Goal: Task Accomplishment & Management: Contribute content

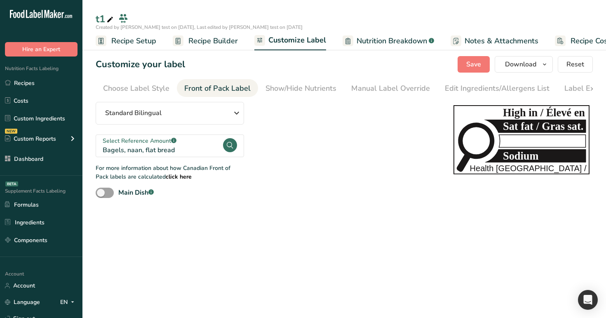
scroll to position [0, 26]
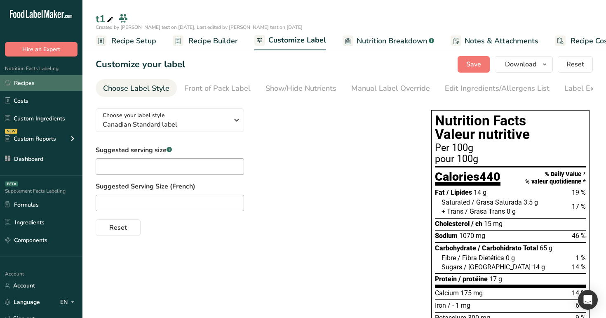
click at [59, 87] on link "Recipes" at bounding box center [41, 83] width 83 height 16
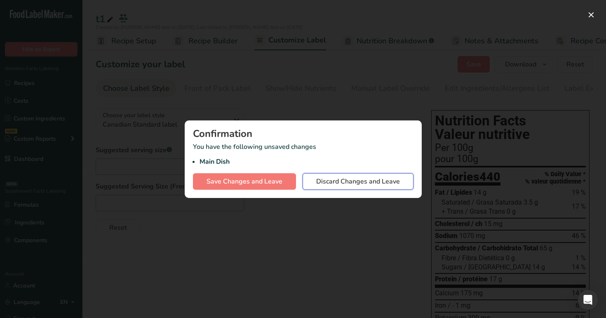
click at [318, 178] on span "Discard Changes and Leave" at bounding box center [358, 182] width 84 height 10
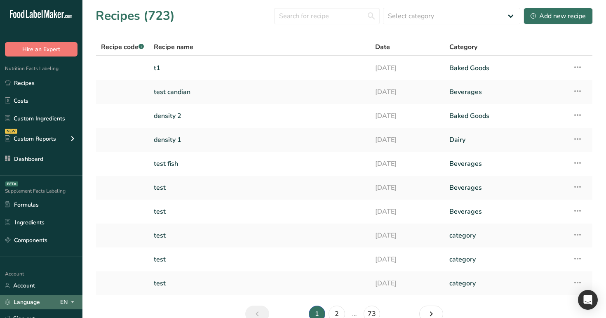
click at [67, 301] on div "EN" at bounding box center [68, 302] width 17 height 10
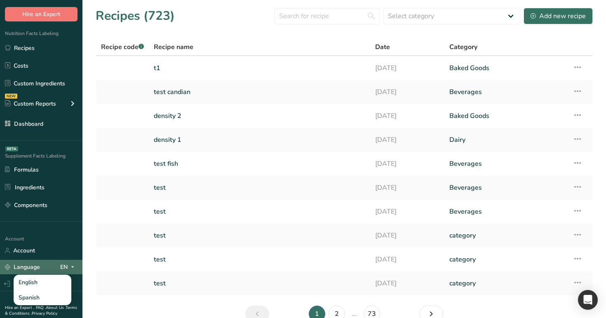
scroll to position [43, 0]
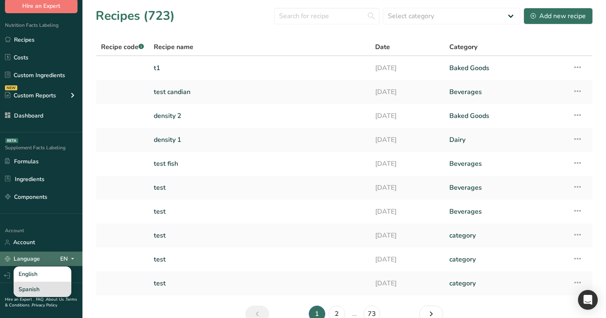
click at [57, 289] on div "Spanish" at bounding box center [43, 289] width 58 height 15
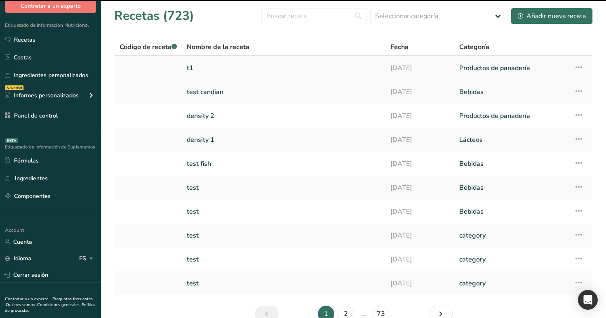
click at [195, 76] on link "t1" at bounding box center [284, 67] width 194 height 17
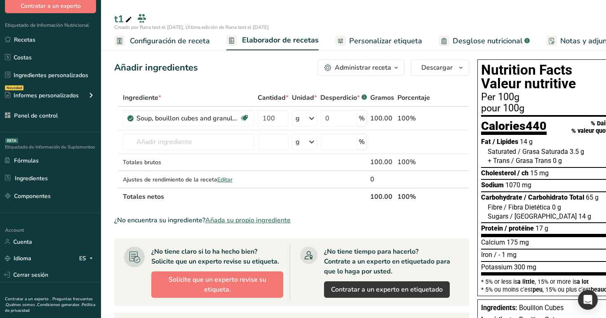
click at [366, 43] on span "Personalizar etiqueta" at bounding box center [385, 40] width 73 height 11
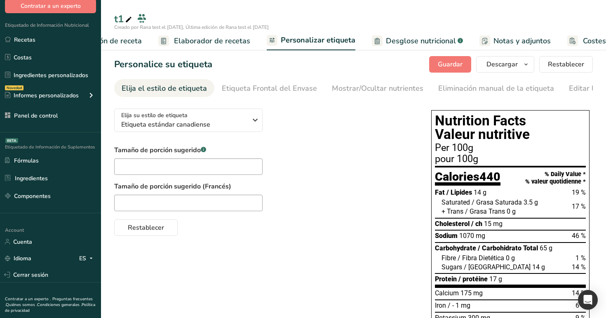
scroll to position [0, 120]
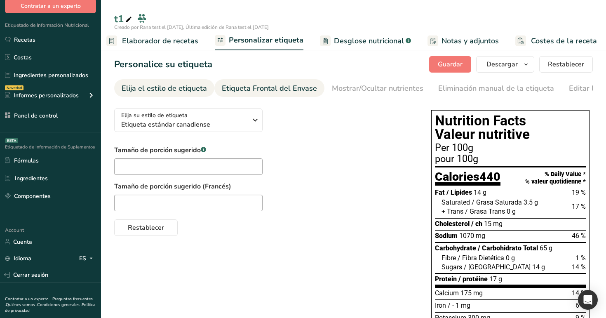
click at [276, 92] on div "Etiqueta Frontal del Envase" at bounding box center [269, 88] width 95 height 11
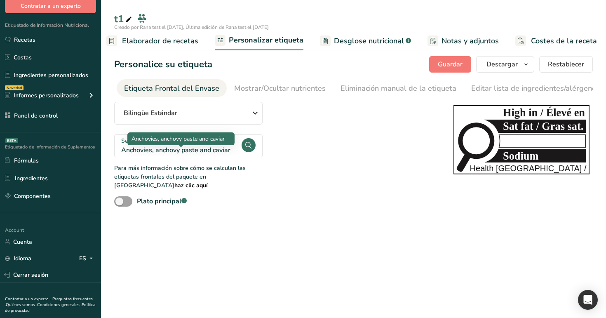
scroll to position [0, 98]
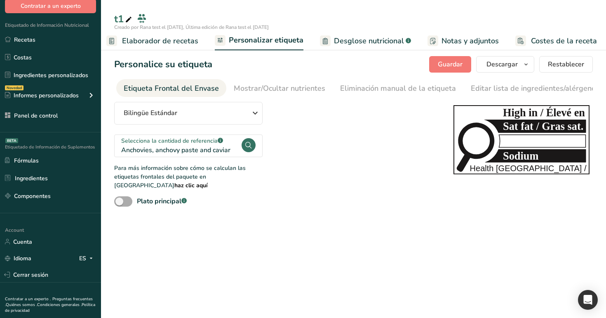
click at [128, 196] on span at bounding box center [123, 201] width 18 height 10
click at [120, 199] on input "Plato principal .a-a{fill:#347362;}.b-a{fill:#fff;}" at bounding box center [116, 201] width 5 height 5
click at [165, 37] on span "Elaborador de recetas" at bounding box center [160, 40] width 76 height 11
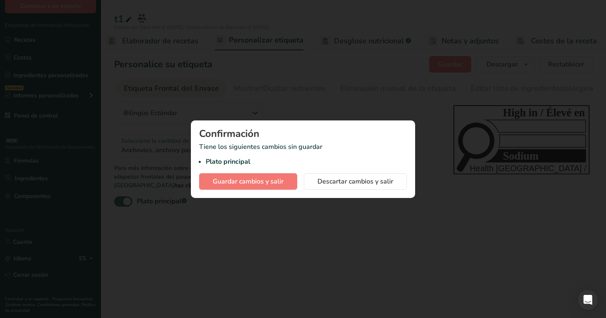
scroll to position [0, 115]
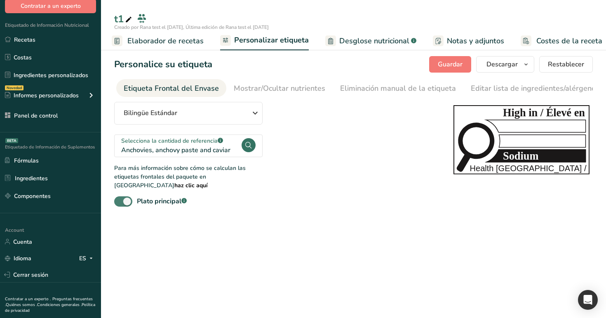
click at [121, 197] on span at bounding box center [123, 201] width 18 height 10
click at [120, 199] on input "Plato principal .a-a{fill:#347362;}.b-a{fill:#fff;}" at bounding box center [116, 201] width 5 height 5
checkbox input "false"
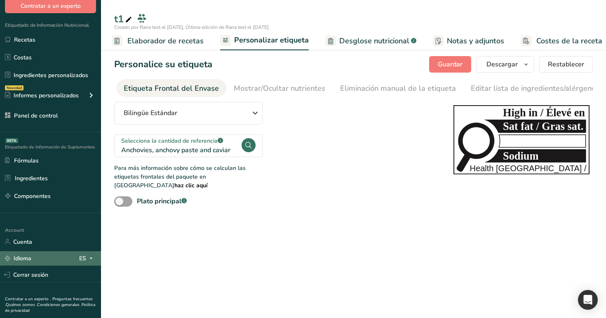
click at [78, 258] on div "Idioma ES" at bounding box center [50, 258] width 91 height 14
click at [63, 278] on div "English" at bounding box center [45, 273] width 58 height 15
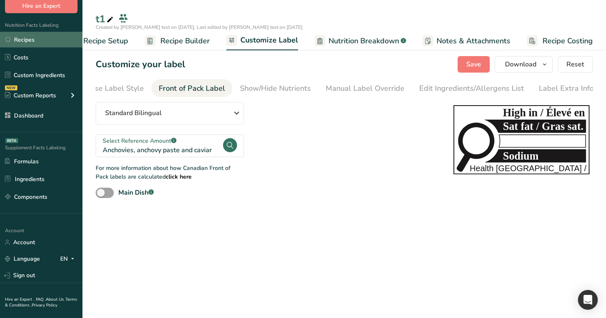
click at [33, 38] on link "Recipes" at bounding box center [41, 40] width 83 height 16
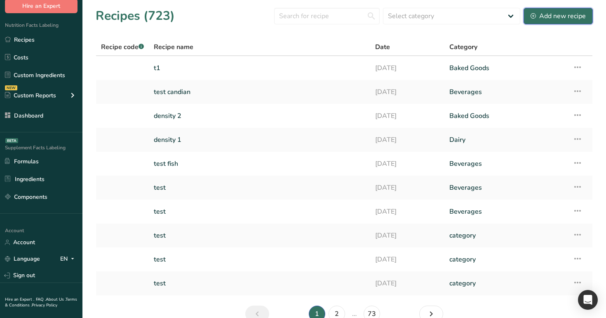
click at [561, 12] on div "Add new recipe" at bounding box center [558, 16] width 55 height 10
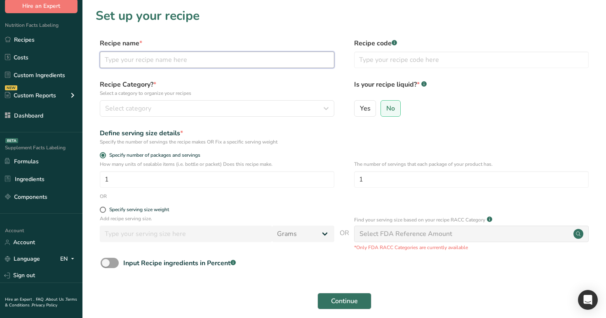
click at [275, 66] on input "text" at bounding box center [217, 60] width 235 height 17
type input "m1"
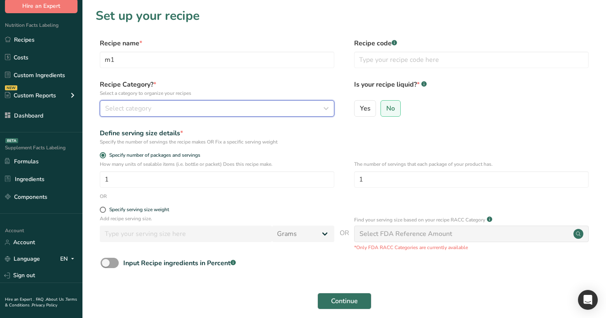
click at [247, 111] on div "Select category" at bounding box center [214, 109] width 219 height 10
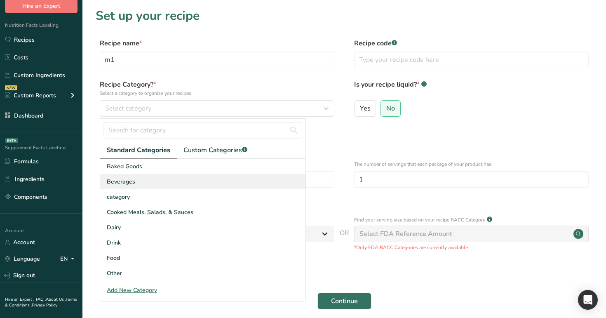
click at [221, 177] on div "Beverages" at bounding box center [202, 181] width 205 height 15
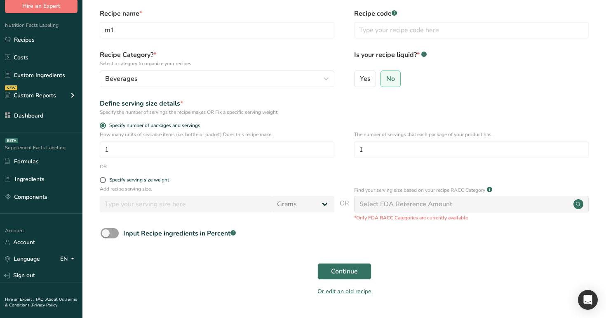
scroll to position [50, 0]
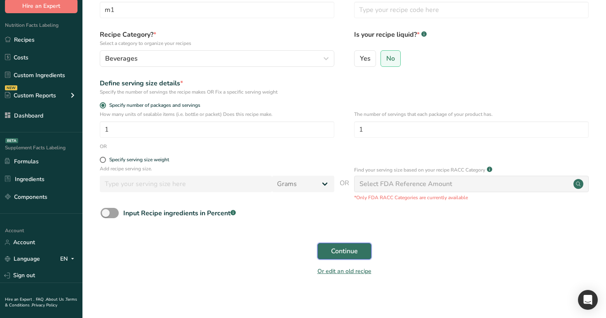
click at [360, 251] on button "Continue" at bounding box center [345, 251] width 54 height 17
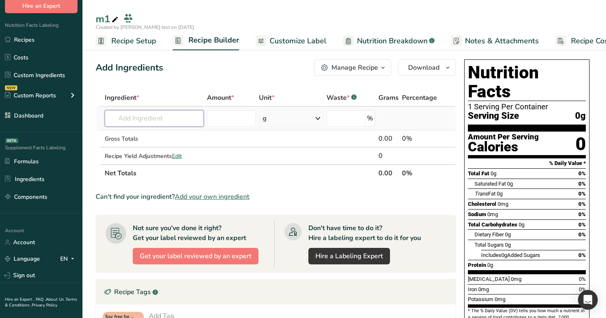
click at [158, 123] on input "text" at bounding box center [154, 118] width 99 height 17
click at [74, 36] on link "Recipes" at bounding box center [41, 40] width 83 height 16
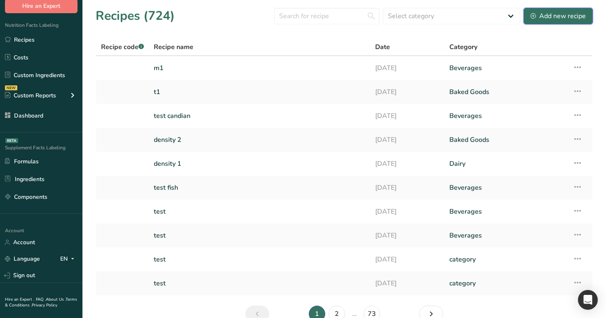
click at [564, 16] on div "Add new recipe" at bounding box center [558, 16] width 55 height 10
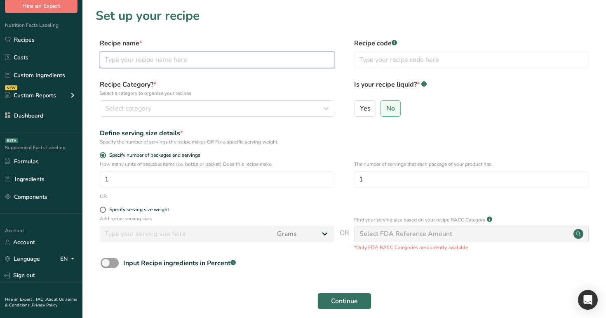
click at [264, 54] on input "text" at bounding box center [217, 60] width 235 height 17
type input "test"
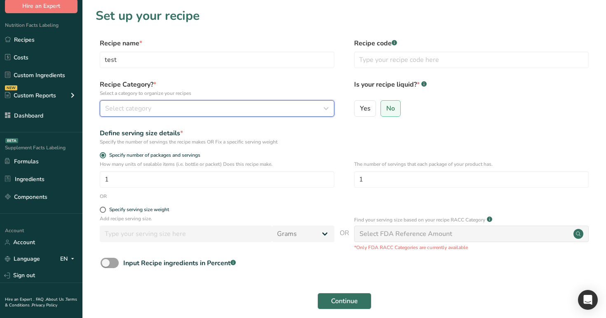
click at [257, 111] on div "Select category" at bounding box center [214, 109] width 219 height 10
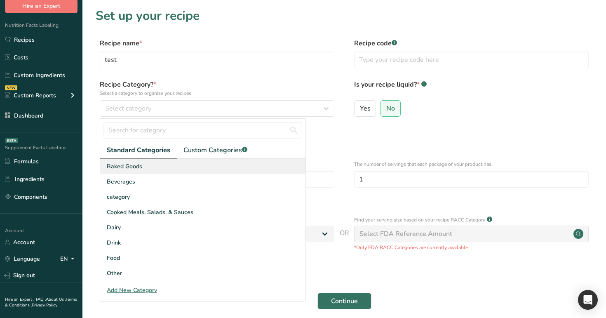
click at [247, 168] on div "Baked Goods" at bounding box center [202, 166] width 205 height 15
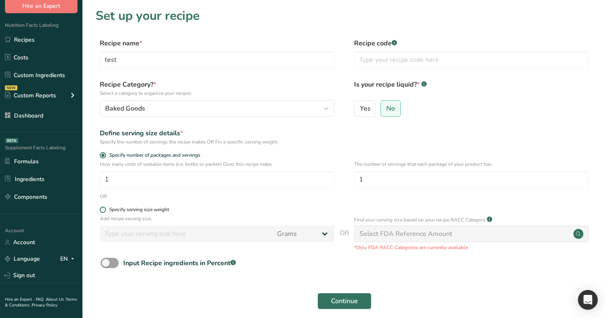
click at [131, 208] on div "Specify serving size weight" at bounding box center [139, 210] width 60 height 6
click at [105, 208] on input "Specify serving size weight" at bounding box center [102, 209] width 5 height 5
radio input "true"
radio input "false"
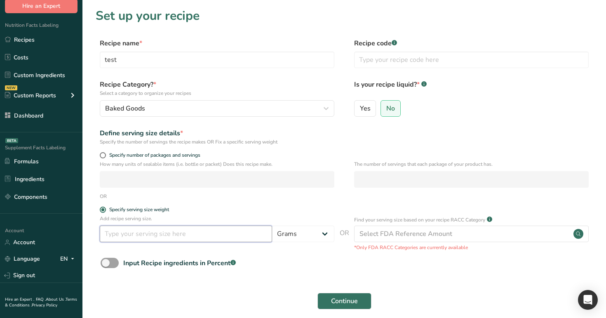
click at [163, 233] on input "number" at bounding box center [186, 234] width 172 height 17
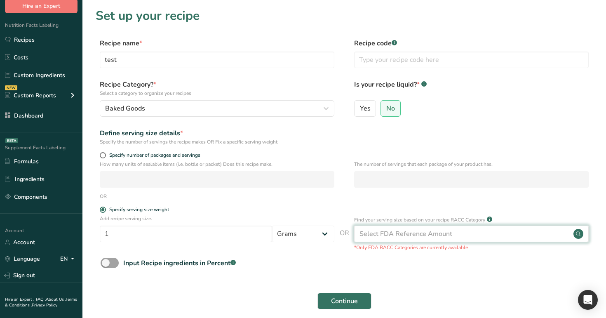
click at [406, 230] on div "Select FDA Reference Amount" at bounding box center [406, 234] width 93 height 10
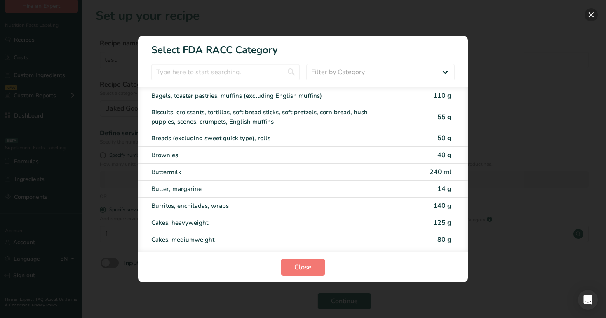
click at [597, 14] on button "RACC Category Selection Modal" at bounding box center [591, 14] width 13 height 13
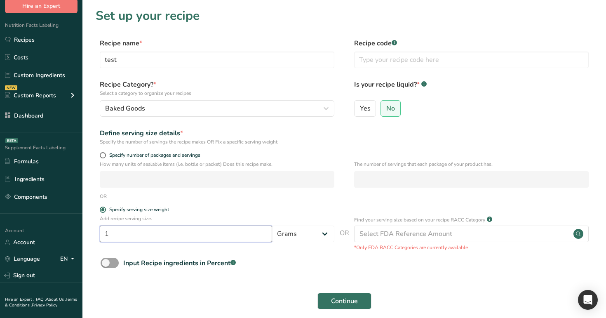
click at [193, 234] on input "1" at bounding box center [186, 234] width 172 height 17
type input "100"
click at [354, 294] on button "Continue" at bounding box center [345, 301] width 54 height 17
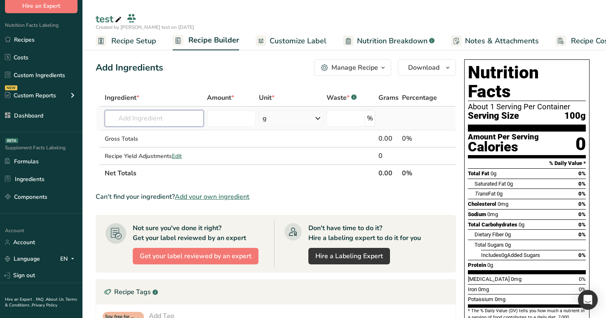
click at [182, 125] on input "text" at bounding box center [154, 118] width 99 height 17
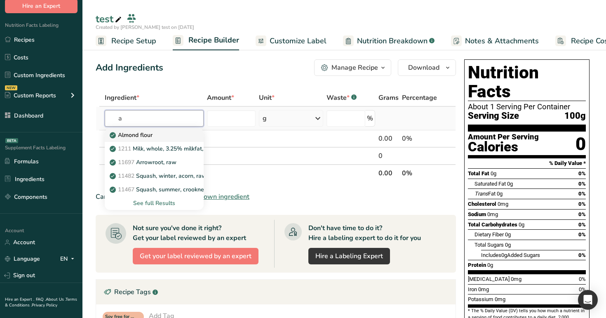
type input "a"
click at [187, 136] on link "Almond flour" at bounding box center [154, 135] width 99 height 14
type input "Almond flour"
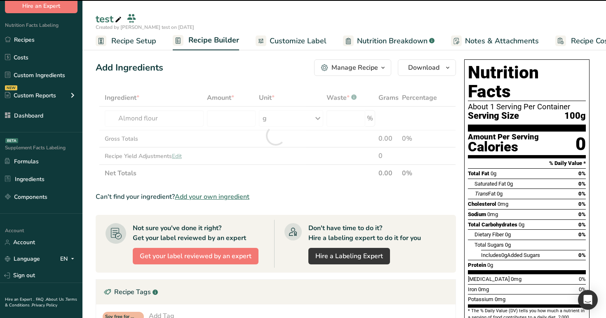
type input "0"
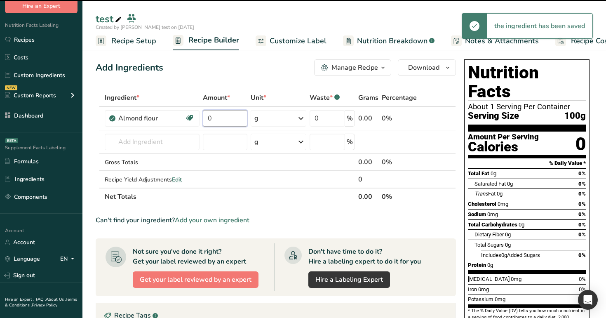
click at [226, 120] on input "0" at bounding box center [225, 118] width 45 height 17
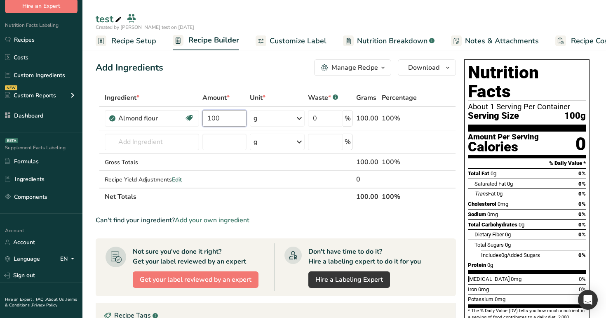
type input "100"
click at [229, 69] on div "Add Ingredients Manage Recipe Delete Recipe Duplicate Recipe Scale Recipe Save …" at bounding box center [276, 67] width 361 height 17
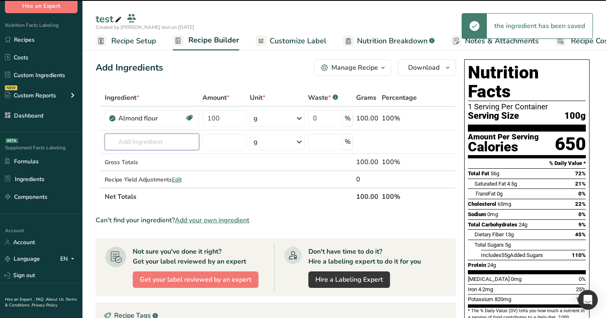
click at [165, 145] on input "text" at bounding box center [152, 142] width 94 height 17
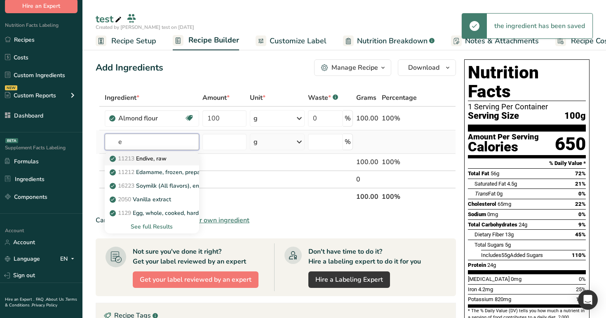
type input "e"
click at [164, 159] on p "11213 Endive, raw" at bounding box center [138, 158] width 55 height 9
type input "Endive, raw"
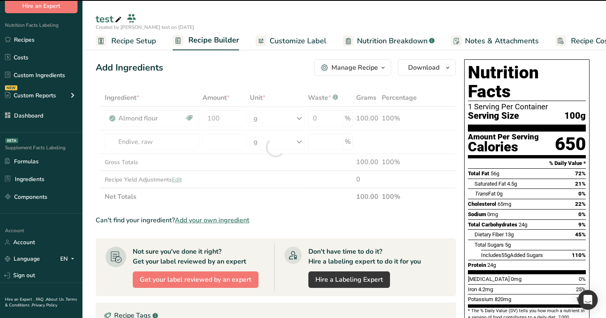
click at [218, 138] on div at bounding box center [276, 147] width 361 height 116
type input "0"
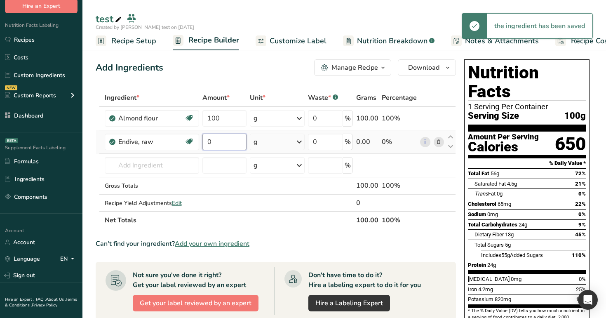
click at [221, 138] on input "0" at bounding box center [225, 142] width 44 height 17
type input "200"
click at [239, 75] on div "Add Ingredients Manage Recipe Delete Recipe Duplicate Recipe Scale Recipe Save …" at bounding box center [276, 67] width 361 height 17
click at [164, 164] on input "text" at bounding box center [152, 165] width 94 height 17
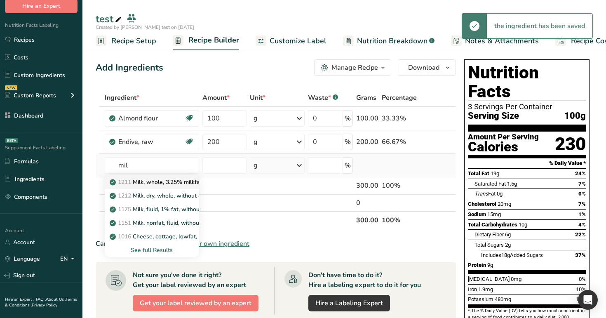
click at [166, 187] on link "1211 Milk, whole, 3.25% milkfat, without added vitamin A and vitamin D" at bounding box center [152, 182] width 94 height 14
type input "Milk, whole, 3.25% milkfat, without added vitamin A and vitamin D"
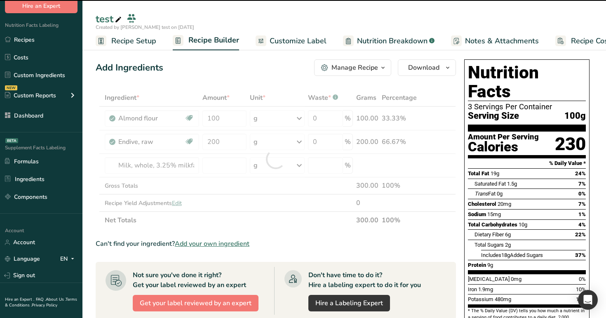
type input "0"
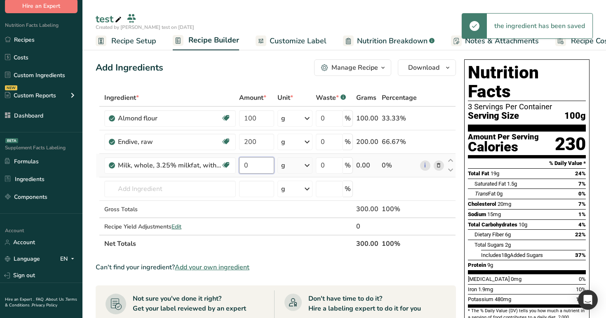
click at [252, 166] on input "0" at bounding box center [256, 165] width 35 height 17
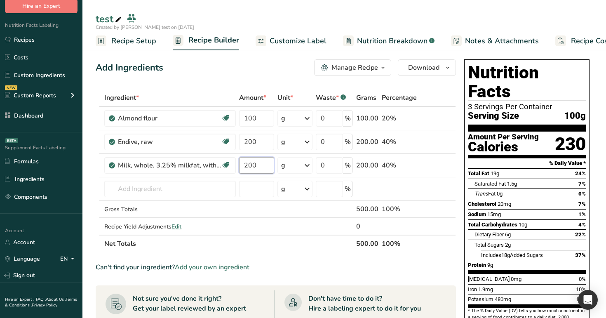
type input "200"
click at [236, 73] on div "Add Ingredients Manage Recipe Delete Recipe Duplicate Recipe Scale Recipe Save …" at bounding box center [276, 67] width 361 height 17
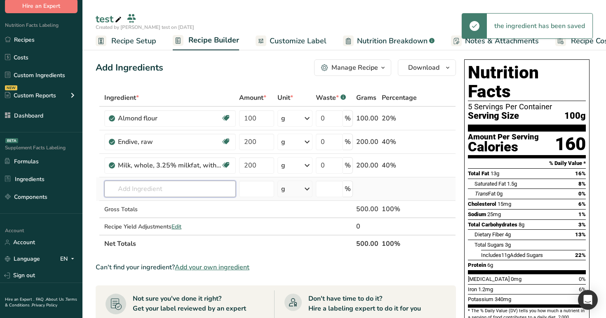
click at [176, 190] on input "text" at bounding box center [170, 189] width 132 height 17
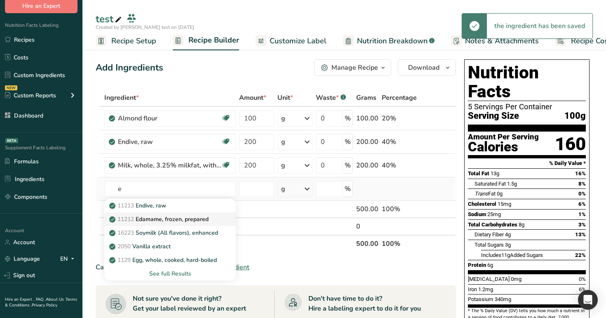
click at [172, 217] on p "11212 Edamame, frozen, prepared" at bounding box center [160, 219] width 98 height 9
type input "Edamame, frozen, prepared"
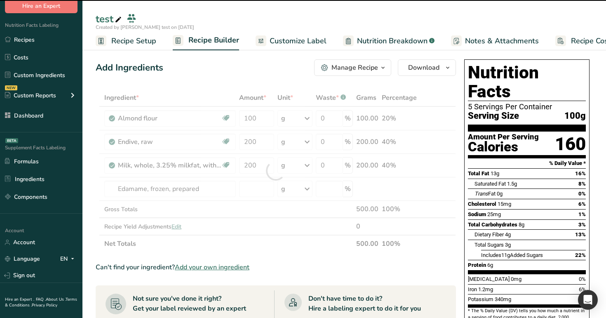
type input "0"
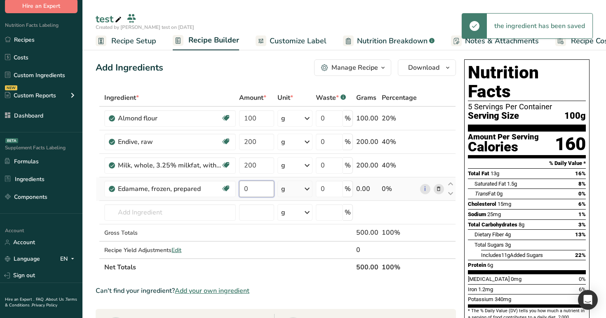
click at [258, 187] on input "0" at bounding box center [256, 189] width 35 height 17
type input "800"
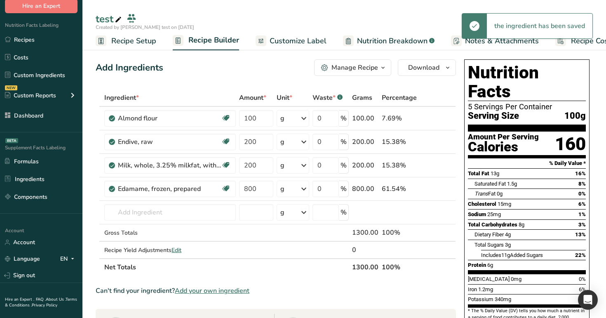
click at [247, 64] on div "Add Ingredients Manage Recipe Delete Recipe Duplicate Recipe Scale Recipe Save …" at bounding box center [276, 67] width 361 height 17
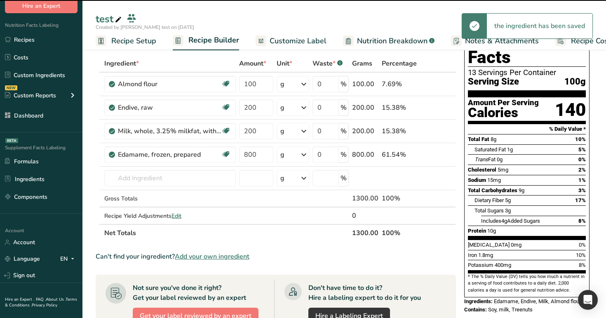
scroll to position [47, 0]
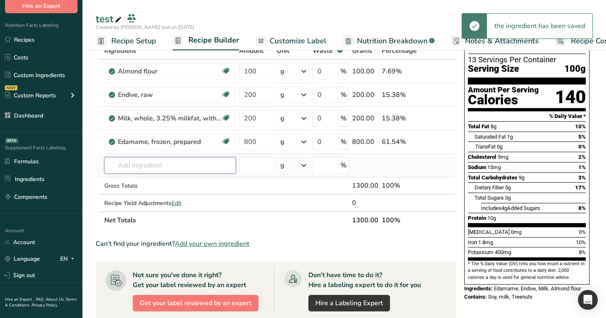
click at [175, 170] on input "text" at bounding box center [170, 165] width 132 height 17
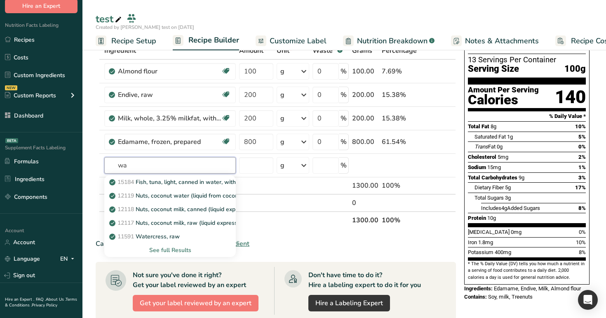
type input "w"
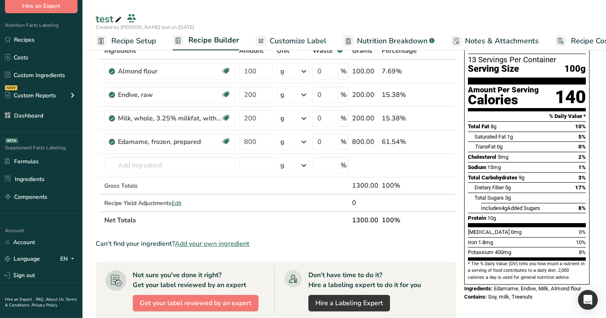
click at [249, 212] on th "Net Totals" at bounding box center [227, 219] width 248 height 17
click at [182, 200] on span "Edit" at bounding box center [177, 203] width 10 height 8
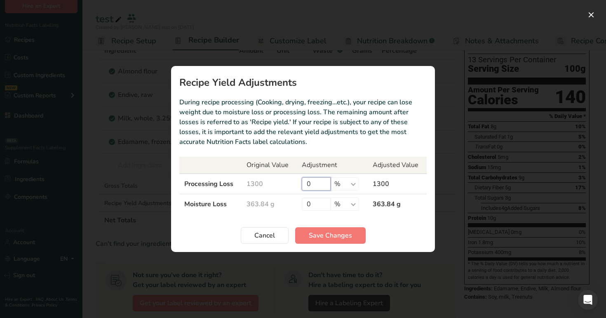
click at [307, 183] on input "0" at bounding box center [316, 183] width 29 height 13
type input "100"
click at [332, 236] on span "Save Changes" at bounding box center [330, 236] width 43 height 10
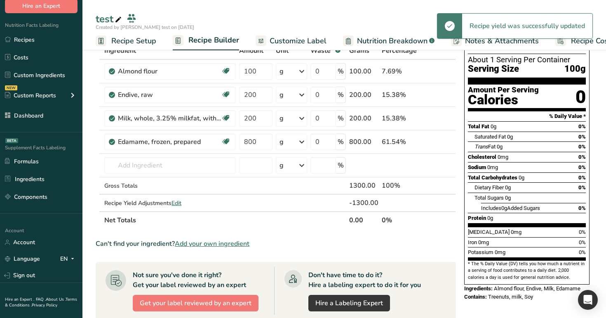
click at [394, 41] on span "Nutrition Breakdown" at bounding box center [392, 40] width 71 height 11
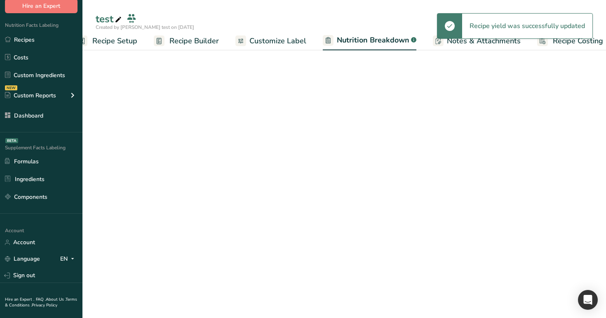
scroll to position [0, 29]
select select "Calories"
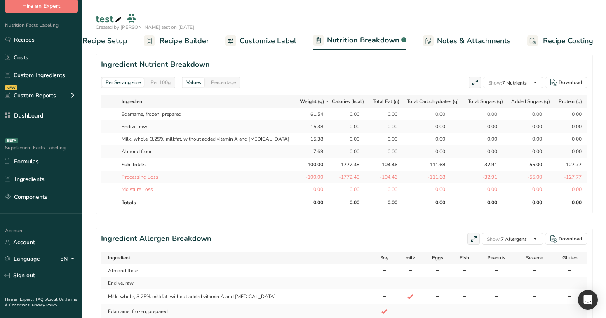
scroll to position [364, 0]
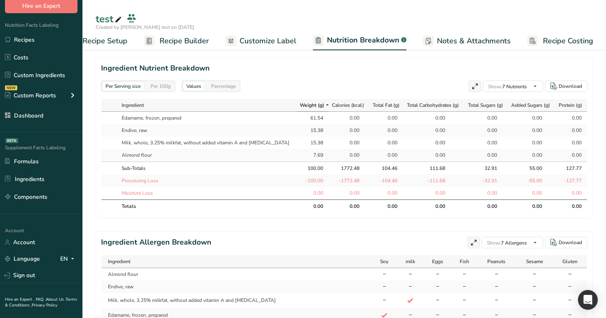
click at [162, 90] on div "Per 100g" at bounding box center [160, 86] width 27 height 9
click at [227, 89] on div "Percentage" at bounding box center [223, 86] width 31 height 9
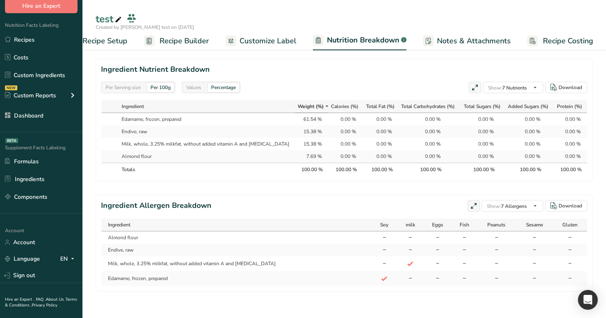
scroll to position [362, 0]
click at [193, 87] on div "Values" at bounding box center [193, 87] width 21 height 9
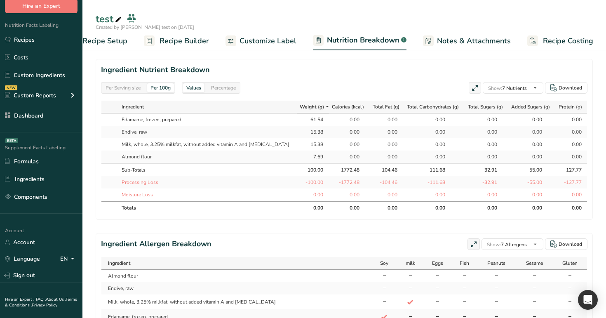
scroll to position [364, 0]
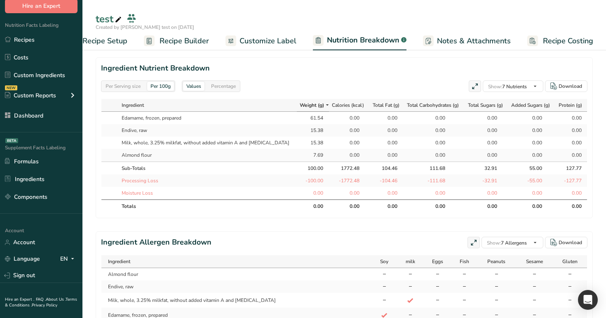
click at [232, 87] on div "Percentage" at bounding box center [223, 86] width 31 height 9
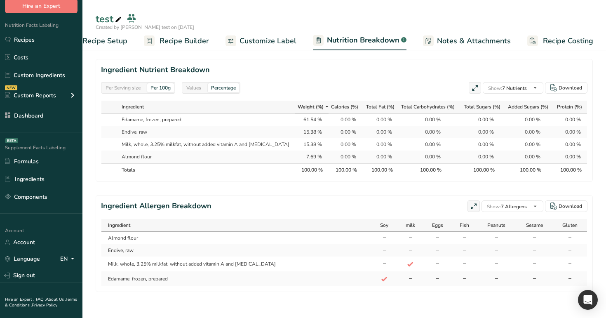
click at [131, 90] on div "Per Serving size" at bounding box center [123, 87] width 42 height 9
click at [160, 86] on div "Per 100g" at bounding box center [160, 87] width 27 height 9
click at [129, 85] on div "Per Serving size" at bounding box center [123, 87] width 42 height 9
click at [157, 85] on div "Per 100g" at bounding box center [160, 87] width 27 height 9
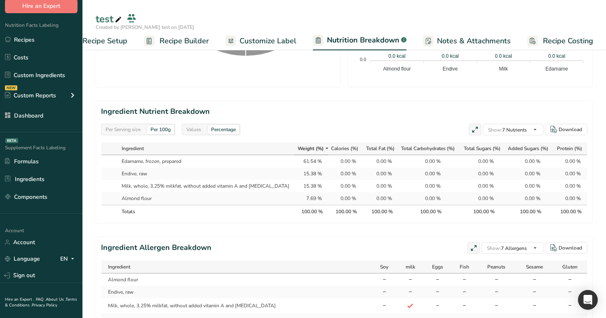
scroll to position [295, 0]
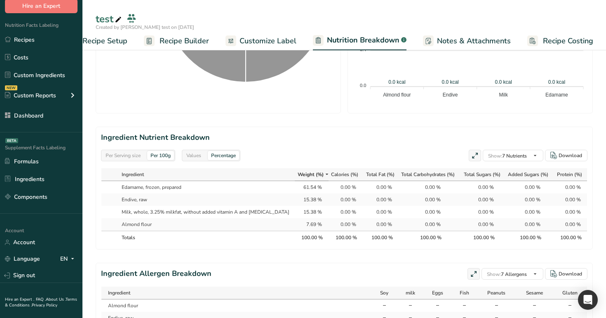
click at [196, 155] on div "Values" at bounding box center [193, 155] width 21 height 9
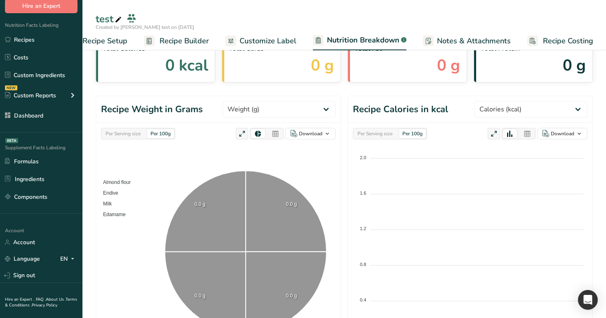
scroll to position [42, 0]
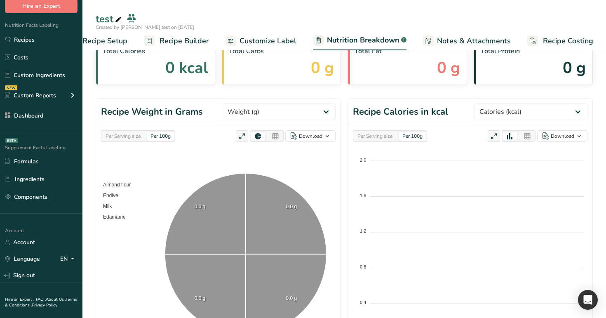
click at [118, 136] on div "Per Serving size" at bounding box center [123, 136] width 42 height 9
click at [169, 136] on div "Per 100g" at bounding box center [160, 136] width 27 height 9
click at [272, 106] on select "Weight (g) Calories (kcal) Energy KJ (kj) Total Fat (g) Saturated Fat (g) Trans…" at bounding box center [279, 112] width 113 height 17
select select "Calories"
click at [234, 104] on select "Weight (g) Calories (kcal) Energy KJ (kj) Total Fat (g) Saturated Fat (g) Trans…" at bounding box center [279, 112] width 113 height 17
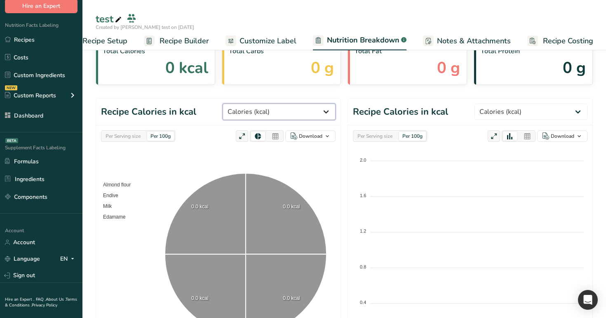
click at [279, 108] on select "Weight (g) Calories (kcal) Energy KJ (kj) Total Fat (g) Saturated Fat (g) Trans…" at bounding box center [279, 112] width 113 height 17
click at [535, 109] on select "Weight (g) Calories (kcal) Energy KJ (kj) Total Fat (g) Saturated Fat (g) Trans…" at bounding box center [531, 112] width 113 height 17
select select "Weight"
click at [486, 104] on select "Weight (g) Calories (kcal) Energy KJ (kj) Total Fat (g) Saturated Fat (g) Trans…" at bounding box center [531, 112] width 113 height 17
click at [342, 115] on section "Recipe Calories in kcal Weight (g) Calories (kcal) Energy KJ (kj) Total Fat (g)…" at bounding box center [345, 232] width 498 height 268
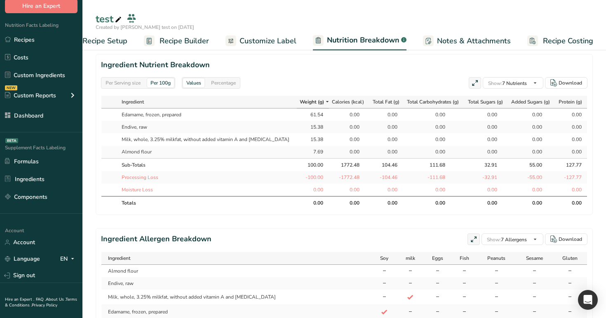
scroll to position [366, 0]
click at [260, 115] on td "Edamame, frozen, prepared" at bounding box center [207, 115] width 179 height 12
click at [219, 85] on div "Percentage" at bounding box center [223, 83] width 31 height 9
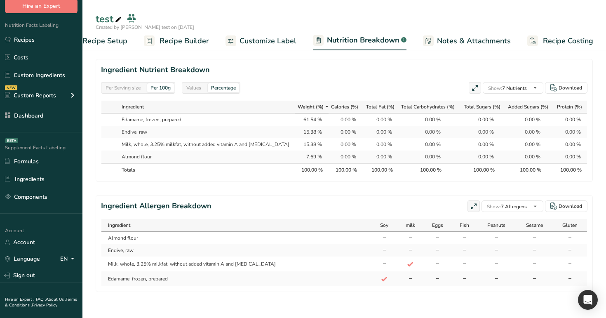
click at [131, 85] on div "Per Serving size" at bounding box center [123, 87] width 42 height 9
click at [168, 88] on div "Per 100g" at bounding box center [160, 87] width 27 height 9
click at [200, 85] on div "Values" at bounding box center [193, 87] width 21 height 9
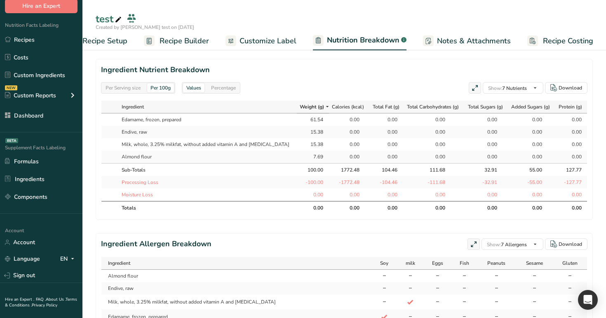
scroll to position [366, 0]
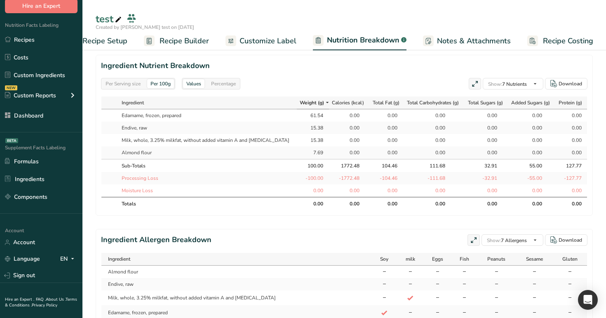
click at [128, 80] on div "Per Serving size" at bounding box center [123, 83] width 42 height 9
click at [163, 82] on div "Per 100g" at bounding box center [160, 83] width 27 height 9
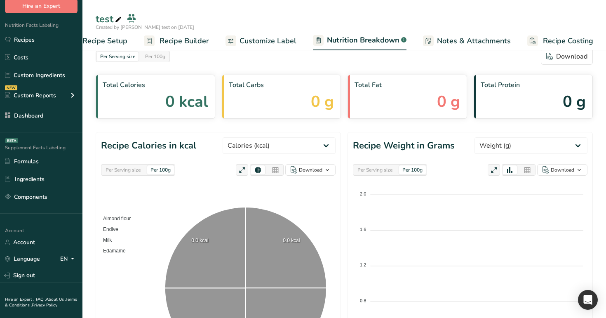
scroll to position [17, 0]
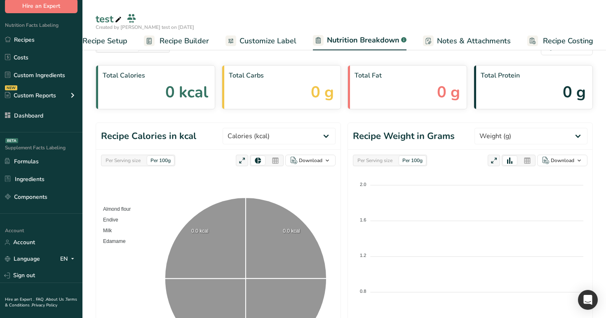
click at [119, 46] on span "Recipe Setup" at bounding box center [105, 40] width 45 height 11
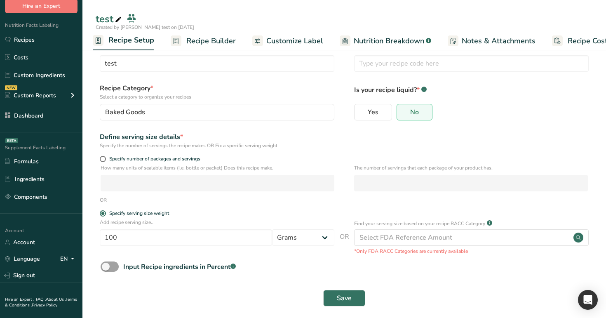
scroll to position [24, 0]
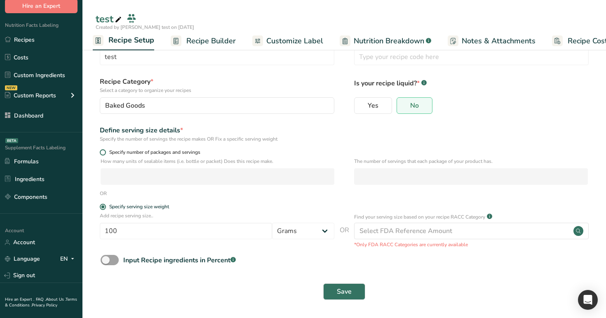
click at [127, 155] on span "Specify number of packages and servings" at bounding box center [153, 152] width 94 height 6
click at [105, 155] on input "Specify number of packages and servings" at bounding box center [102, 152] width 5 height 5
radio input "true"
radio input "false"
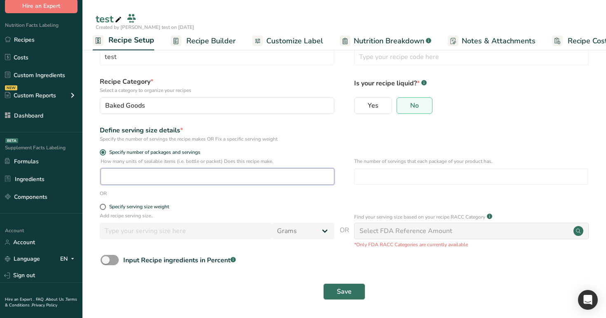
click at [139, 176] on input "number" at bounding box center [218, 176] width 234 height 17
click at [334, 291] on button "Save" at bounding box center [344, 291] width 42 height 17
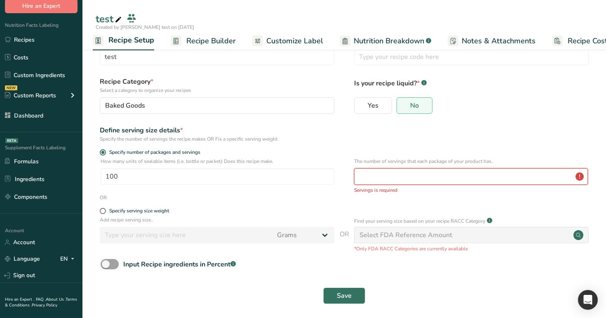
click at [368, 175] on input "number" at bounding box center [471, 176] width 234 height 17
click at [246, 179] on input "100" at bounding box center [218, 176] width 234 height 17
type input "1"
click at [430, 179] on input "number" at bounding box center [471, 176] width 234 height 17
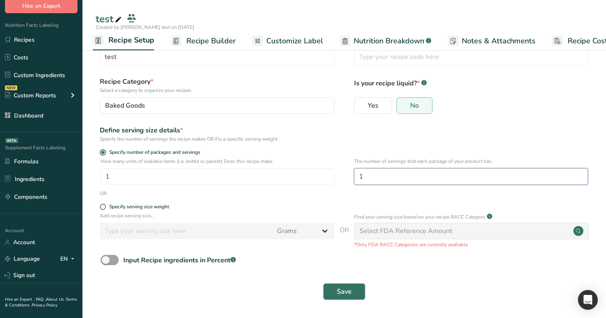
type input "1"
click at [356, 292] on button "Save" at bounding box center [344, 291] width 42 height 17
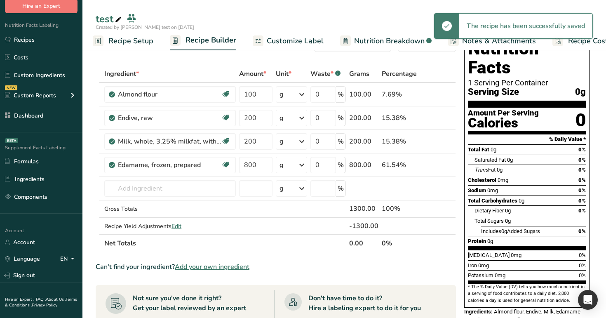
click at [300, 42] on span "Customize Label" at bounding box center [295, 40] width 57 height 11
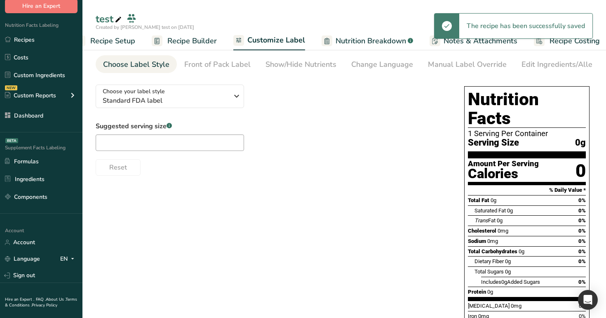
scroll to position [0, 28]
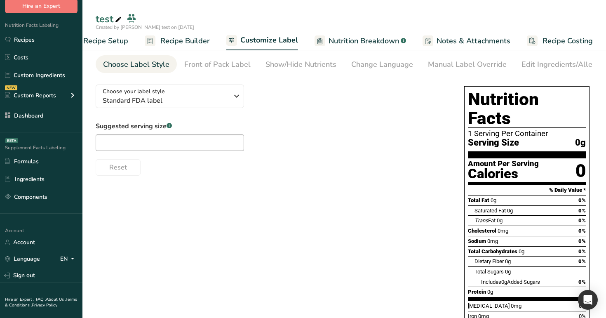
click at [363, 35] on span "Nutrition Breakdown" at bounding box center [364, 40] width 71 height 11
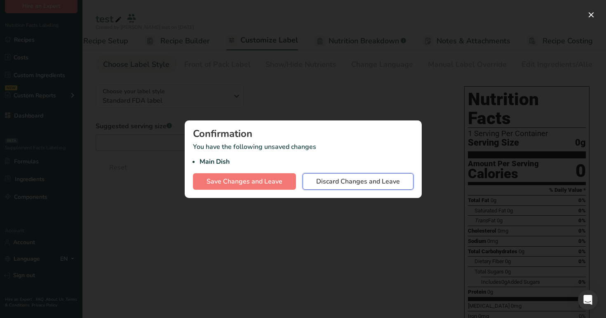
click at [338, 182] on span "Discard Changes and Leave" at bounding box center [358, 182] width 84 height 10
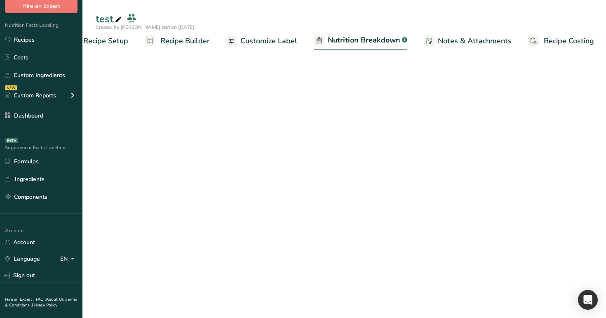
select select "Calories"
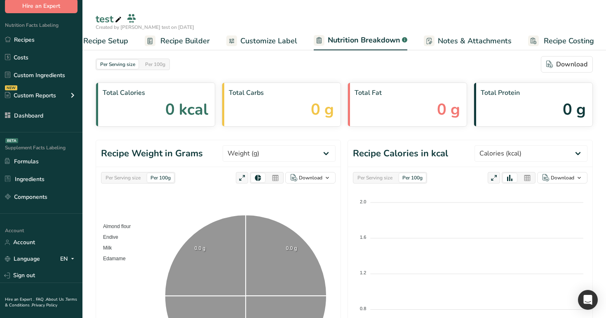
click at [187, 41] on span "Recipe Builder" at bounding box center [185, 40] width 50 height 11
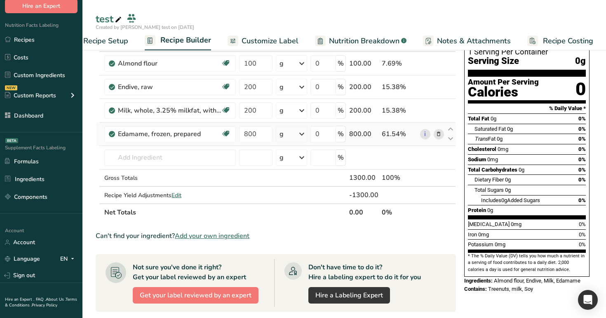
scroll to position [76, 0]
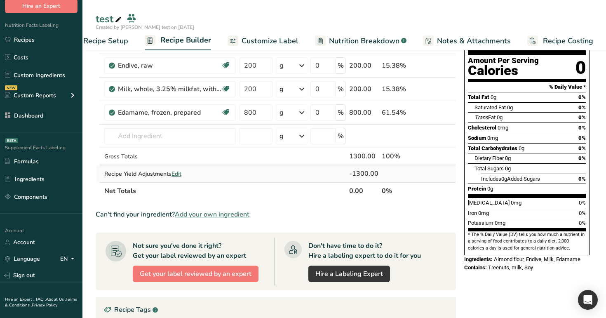
click at [176, 171] on span "Edit" at bounding box center [177, 174] width 10 height 8
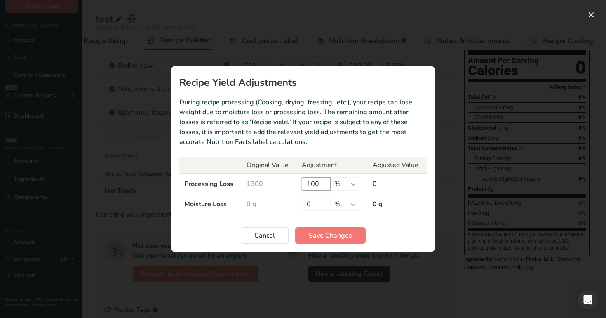
click at [321, 186] on input "100" at bounding box center [316, 183] width 29 height 13
type input "1"
click at [347, 207] on select "% g ppm ug kg mg mcg lb oz" at bounding box center [345, 204] width 28 height 13
select select "0"
click at [331, 198] on select "% g ppm ug kg mg mcg lb oz" at bounding box center [345, 204] width 28 height 13
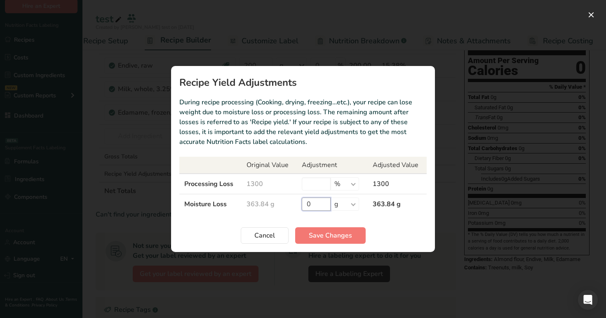
click at [320, 205] on input "0" at bounding box center [316, 204] width 29 height 13
type input "3"
click at [273, 231] on span "Cancel" at bounding box center [265, 236] width 21 height 10
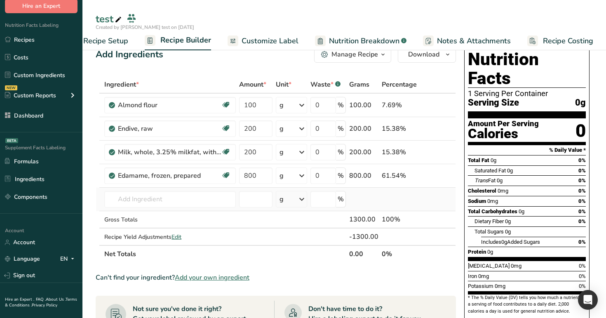
scroll to position [0, 0]
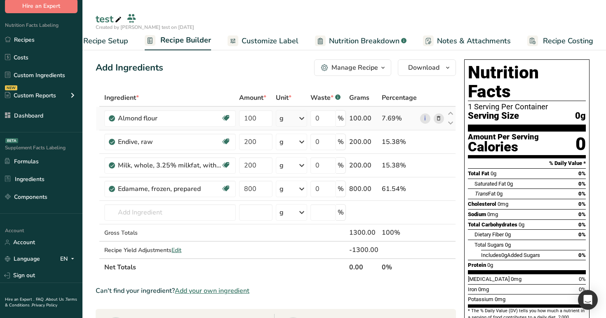
click at [439, 116] on icon at bounding box center [439, 118] width 6 height 9
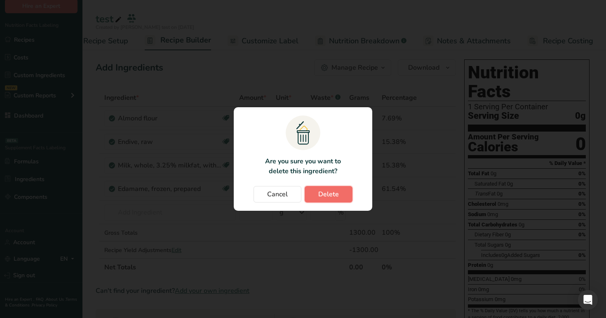
click at [340, 188] on button "Delete" at bounding box center [329, 194] width 48 height 17
type input "200"
type input "800"
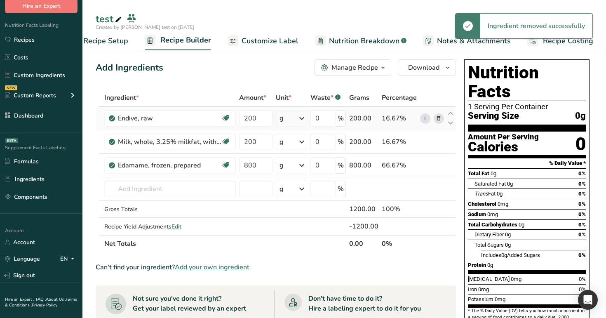
click at [439, 115] on icon at bounding box center [439, 118] width 6 height 9
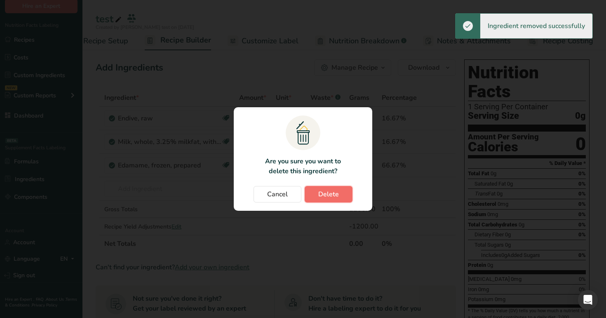
click at [336, 195] on span "Delete" at bounding box center [328, 194] width 21 height 10
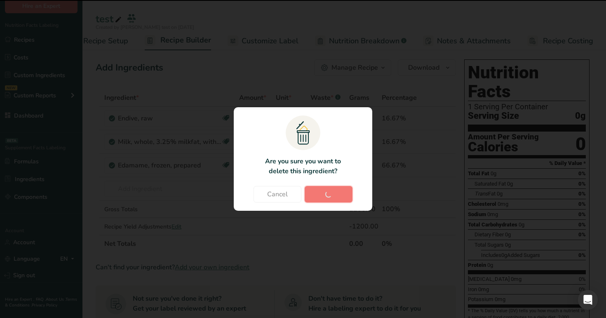
type input "800"
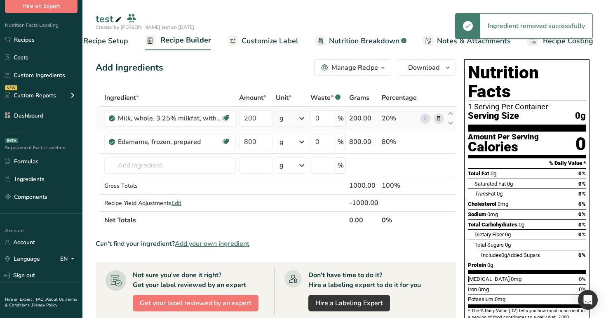
click at [442, 117] on span at bounding box center [439, 118] width 10 height 10
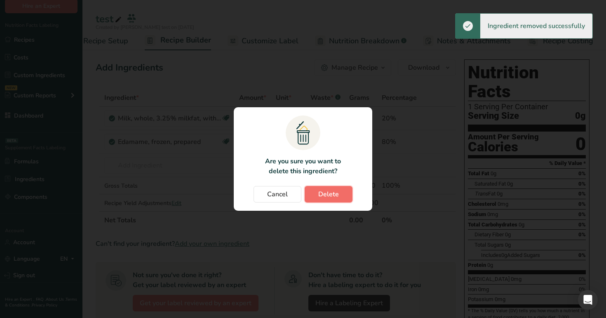
click at [327, 193] on span "Delete" at bounding box center [328, 194] width 21 height 10
type input "800"
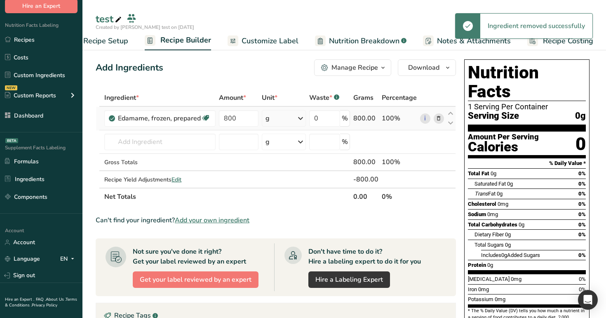
click at [438, 120] on icon at bounding box center [439, 118] width 6 height 9
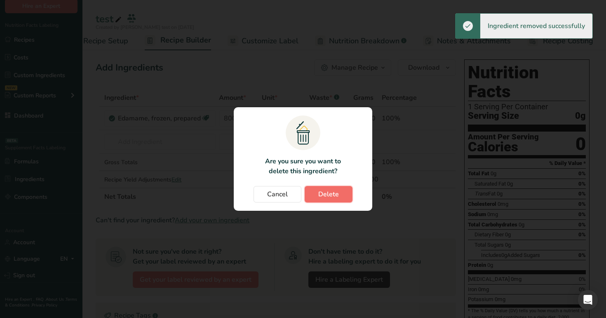
click at [333, 186] on button "Delete" at bounding box center [329, 194] width 48 height 17
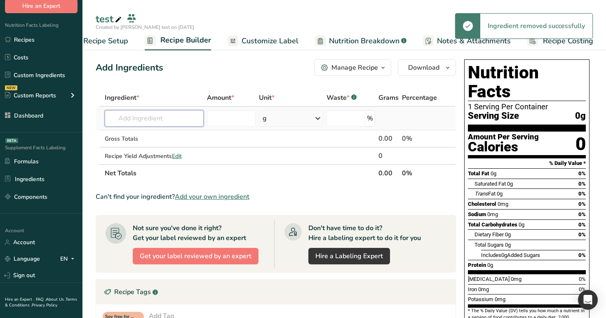
click at [180, 113] on input "text" at bounding box center [154, 118] width 99 height 17
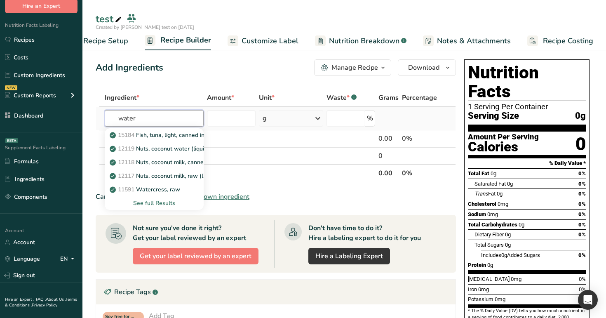
type input "water"
click at [160, 200] on div "See full Results" at bounding box center [154, 203] width 86 height 9
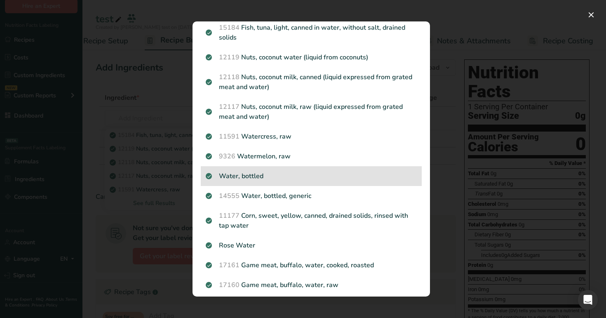
scroll to position [35, 0]
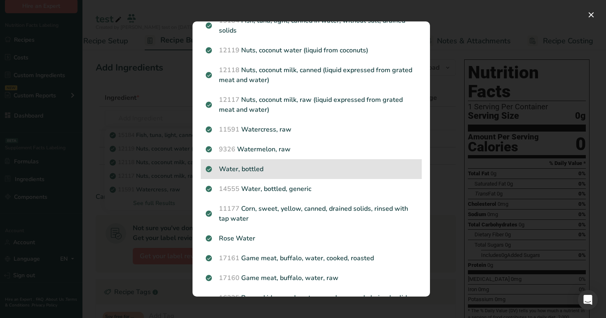
click at [256, 175] on div "Water, bottled" at bounding box center [311, 169] width 221 height 20
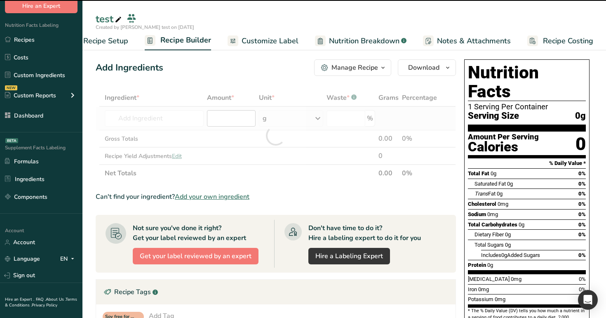
type input "0"
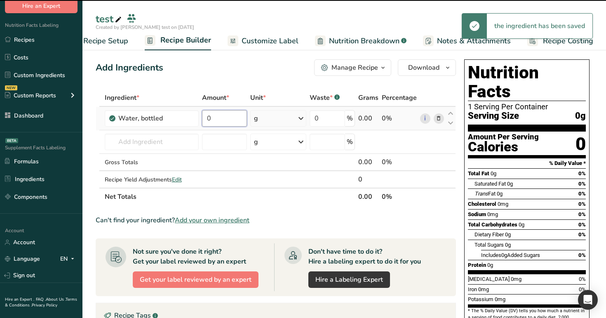
click at [225, 116] on input "0" at bounding box center [224, 118] width 45 height 17
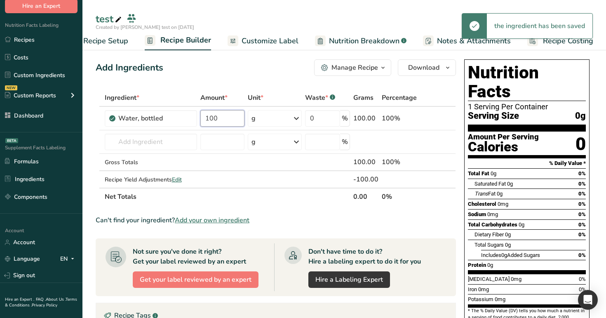
type input "100"
click at [265, 63] on div "Add Ingredients Manage Recipe Delete Recipe Duplicate Recipe Scale Recipe Save …" at bounding box center [276, 67] width 361 height 17
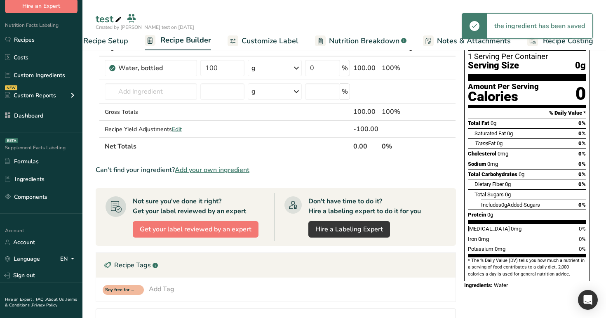
scroll to position [56, 0]
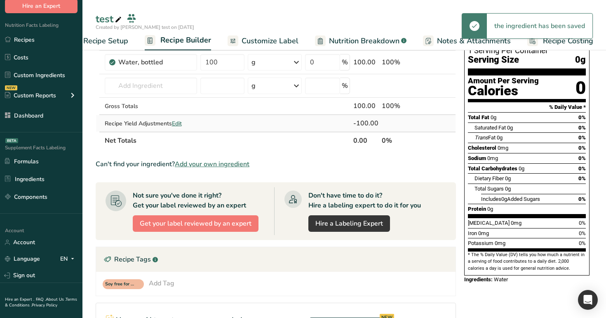
click at [175, 122] on span "Edit" at bounding box center [177, 124] width 10 height 8
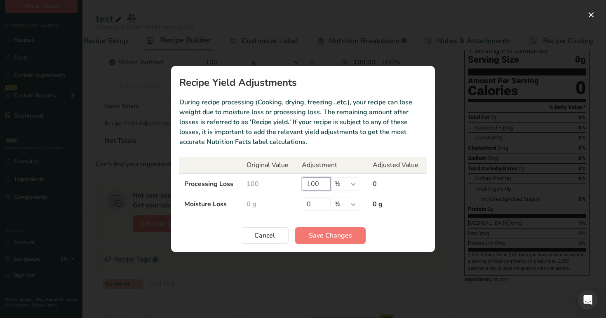
click at [324, 186] on input "100" at bounding box center [316, 183] width 29 height 13
type input "1"
click at [304, 208] on input "0" at bounding box center [316, 204] width 29 height 13
type input "100"
click at [333, 234] on span "Save Changes" at bounding box center [330, 236] width 43 height 10
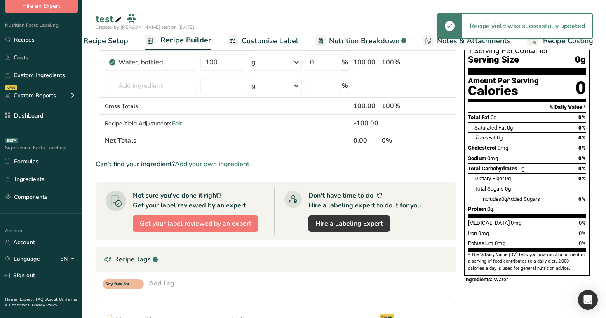
scroll to position [0, 0]
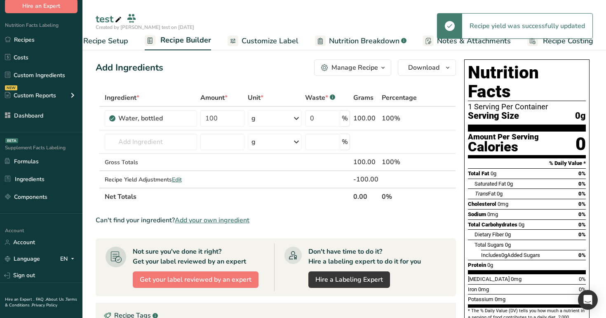
click at [347, 40] on span "Nutrition Breakdown" at bounding box center [364, 40] width 71 height 11
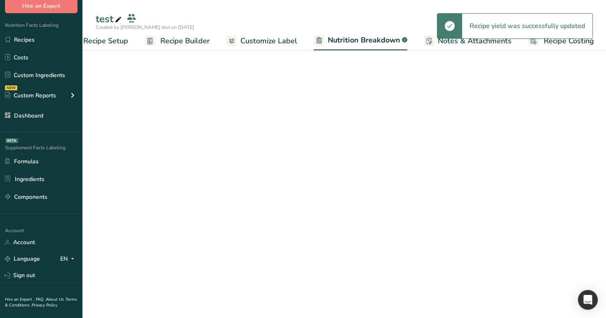
scroll to position [0, 29]
select select "Calories"
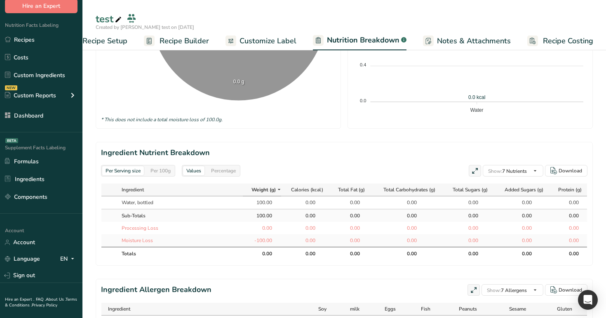
scroll to position [321, 0]
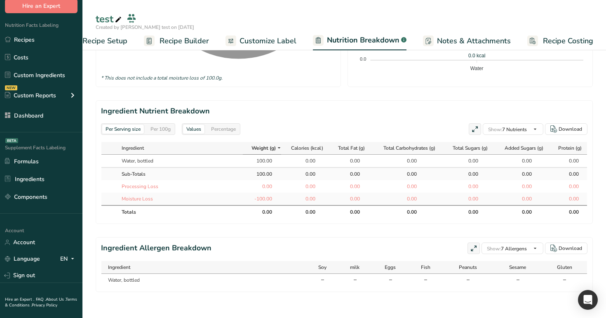
click at [163, 132] on div "Per 100g" at bounding box center [160, 129] width 27 height 9
click at [226, 131] on div "Percentage" at bounding box center [223, 129] width 31 height 9
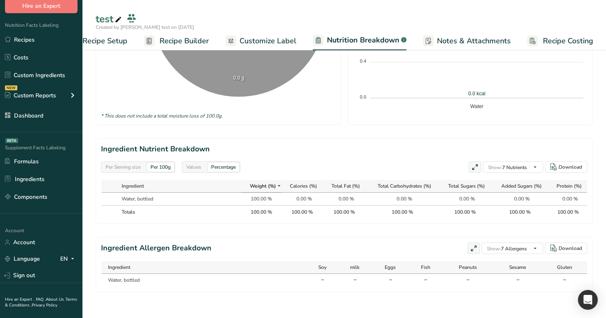
click at [135, 170] on div "Per Serving size" at bounding box center [123, 167] width 42 height 9
click at [163, 167] on div "Per 100g" at bounding box center [160, 167] width 27 height 9
click at [134, 165] on div "Per Serving size" at bounding box center [123, 167] width 42 height 9
click at [161, 169] on div "Per 100g" at bounding box center [160, 167] width 27 height 9
click at [191, 168] on div "Values" at bounding box center [193, 167] width 21 height 9
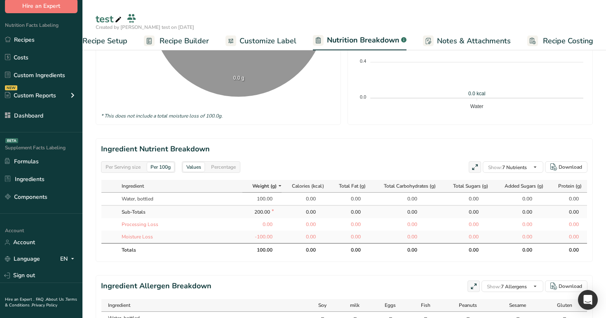
scroll to position [321, 0]
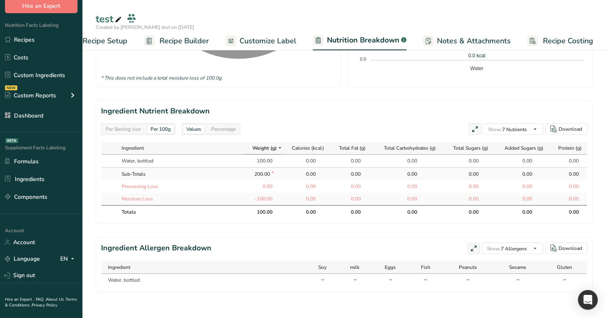
click at [135, 131] on div "Per Serving size" at bounding box center [123, 129] width 42 height 9
click at [172, 134] on div "Per Serving size Per 100g" at bounding box center [138, 129] width 74 height 12
click at [168, 129] on div "Per 100g" at bounding box center [160, 129] width 27 height 9
click at [168, 45] on span "Recipe Builder" at bounding box center [185, 40] width 50 height 11
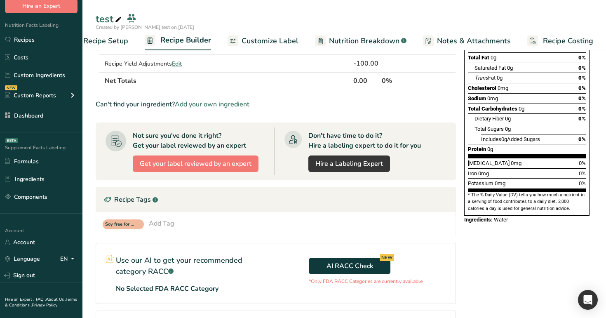
click at [123, 43] on span "Recipe Setup" at bounding box center [105, 40] width 45 height 11
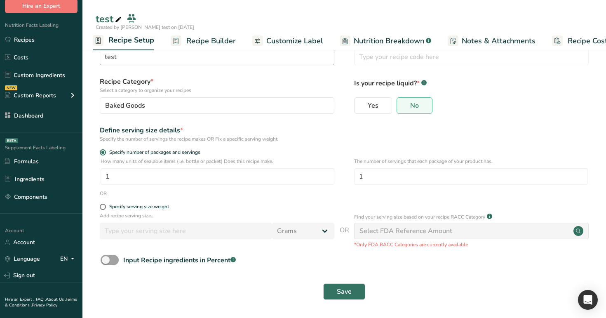
scroll to position [24, 0]
click at [362, 40] on span "Nutrition Breakdown" at bounding box center [389, 40] width 71 height 11
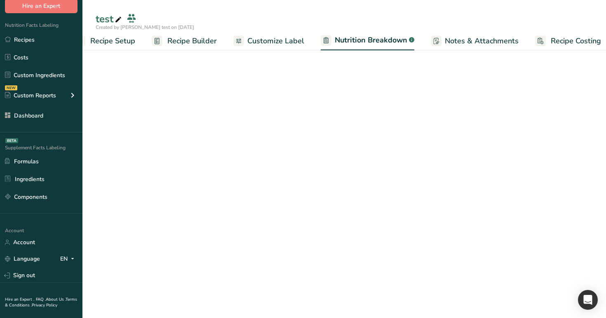
scroll to position [0, 29]
select select "Calories"
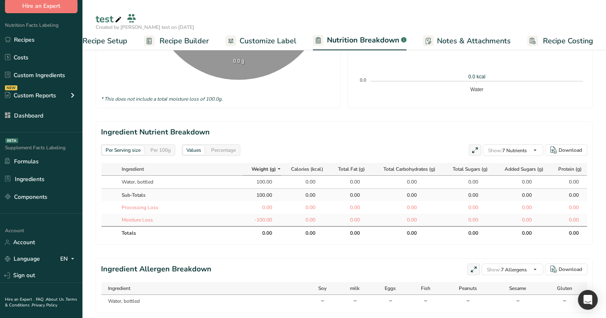
scroll to position [321, 0]
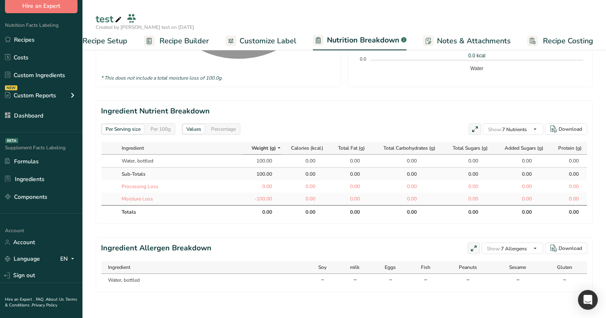
click at [161, 130] on div "Per 100g" at bounding box center [160, 129] width 27 height 9
click at [114, 128] on div "Per Serving size" at bounding box center [123, 129] width 42 height 9
click at [158, 126] on div "Per 100g" at bounding box center [160, 129] width 27 height 9
drag, startPoint x: 251, startPoint y: 157, endPoint x: 278, endPoint y: 212, distance: 61.3
click at [278, 212] on table "Ingredient Weight (g) Calories (kcal) Total Fat (g) Total Carbohydrates (g) Tot…" at bounding box center [344, 180] width 487 height 77
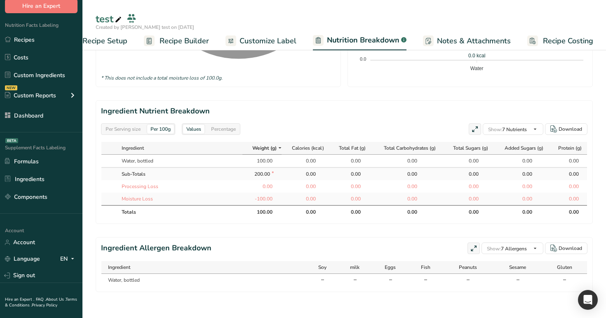
click at [278, 212] on th "100.00" at bounding box center [262, 211] width 39 height 13
click at [132, 128] on div "Per Serving size" at bounding box center [123, 129] width 42 height 9
click at [177, 41] on span "Recipe Builder" at bounding box center [185, 40] width 50 height 11
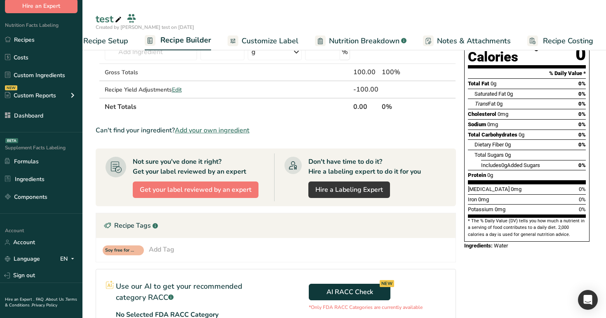
scroll to position [87, 0]
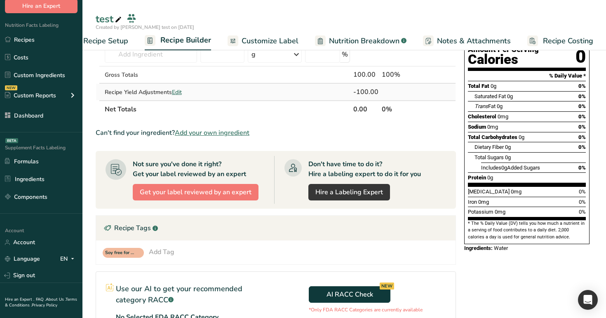
click at [179, 93] on span "Edit" at bounding box center [177, 92] width 10 height 8
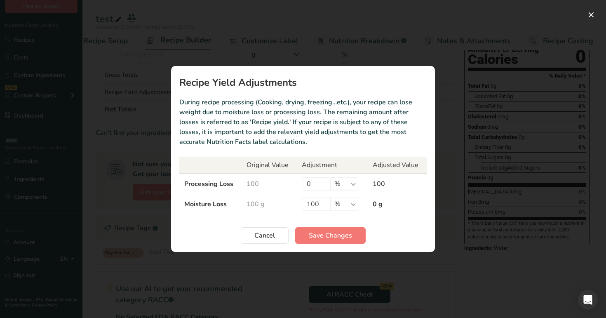
drag, startPoint x: 235, startPoint y: 205, endPoint x: 276, endPoint y: 204, distance: 41.3
click at [276, 204] on tr "Moisture Loss 100 g 100 % g ppm ug kg mg mcg lb oz 0 g" at bounding box center [303, 204] width 248 height 20
click at [276, 204] on td "100 g" at bounding box center [269, 204] width 55 height 20
click at [591, 15] on button "Recipe yield modal" at bounding box center [591, 14] width 13 height 13
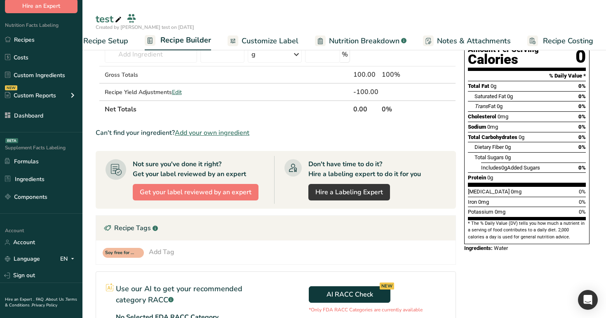
click at [284, 45] on span "Customize Label" at bounding box center [270, 40] width 57 height 11
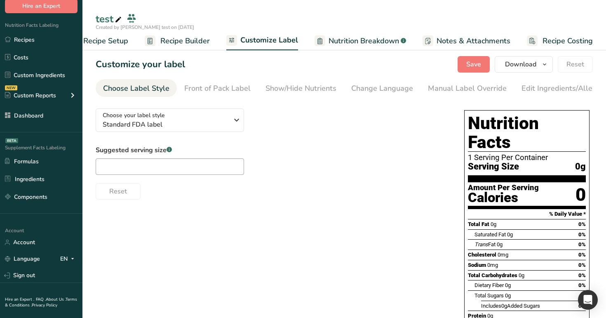
click at [383, 35] on span "Nutrition Breakdown" at bounding box center [364, 40] width 71 height 11
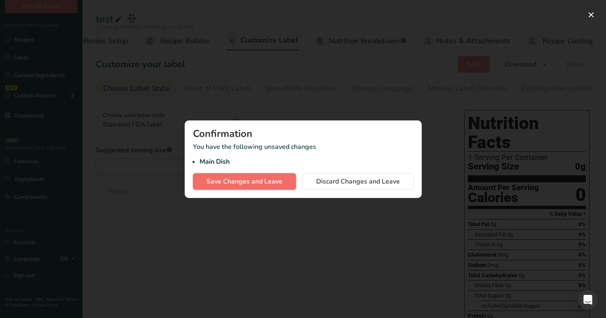
click at [272, 177] on span "Save Changes and Leave" at bounding box center [245, 182] width 76 height 10
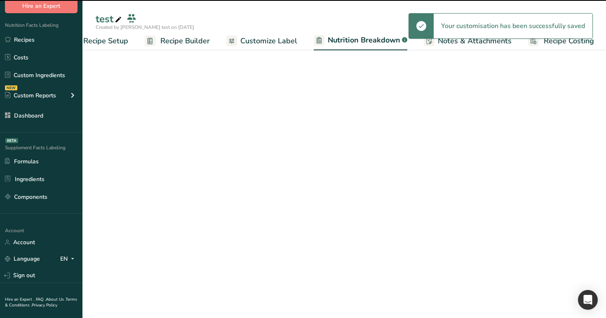
select select "Calories"
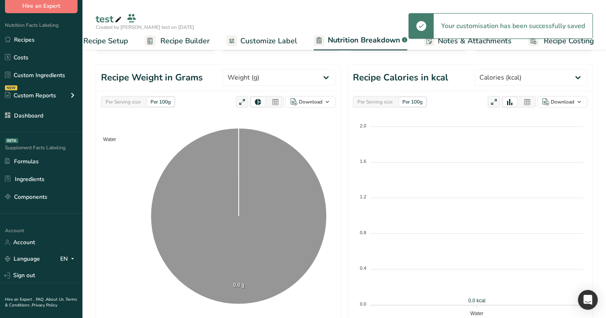
scroll to position [79, 0]
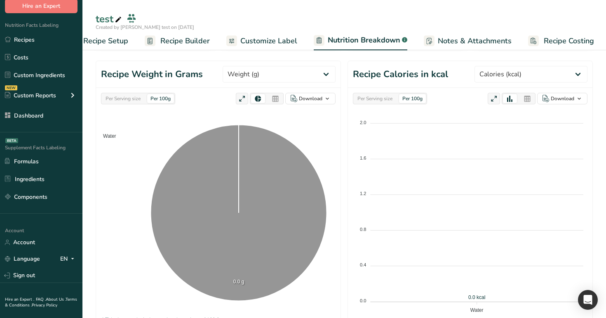
click at [267, 41] on span "Customize Label" at bounding box center [269, 40] width 57 height 11
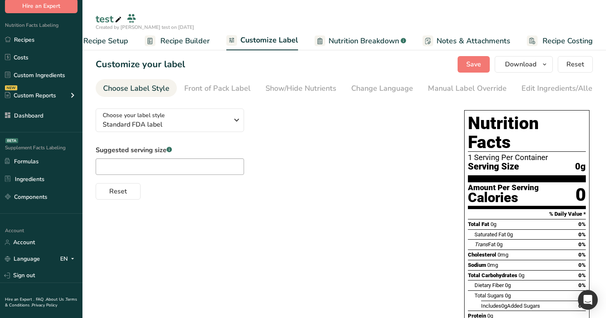
click at [187, 41] on span "Recipe Builder" at bounding box center [185, 40] width 50 height 11
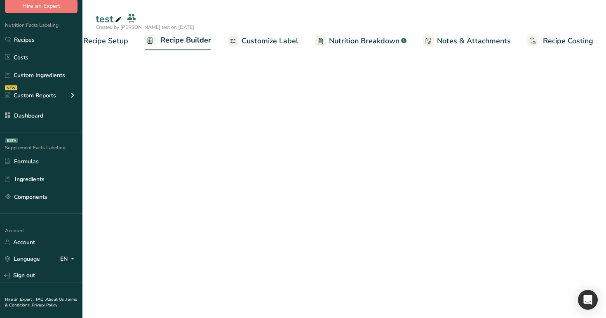
scroll to position [0, 28]
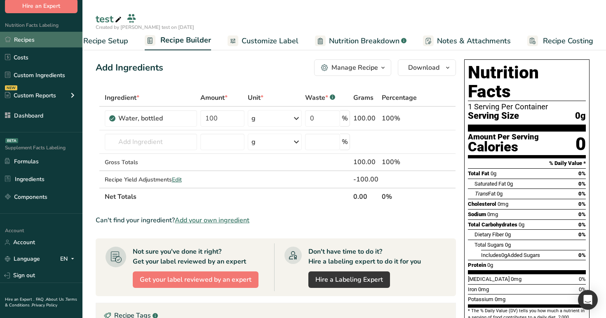
click at [45, 43] on link "Recipes" at bounding box center [41, 40] width 83 height 16
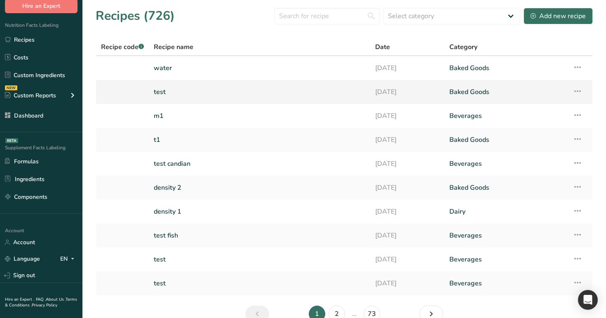
click at [168, 89] on link "test" at bounding box center [260, 91] width 212 height 17
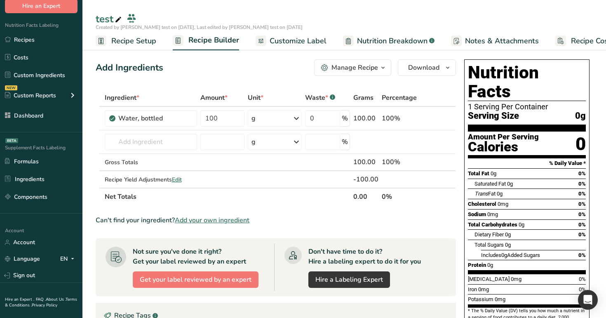
click at [294, 45] on span "Customize Label" at bounding box center [298, 40] width 57 height 11
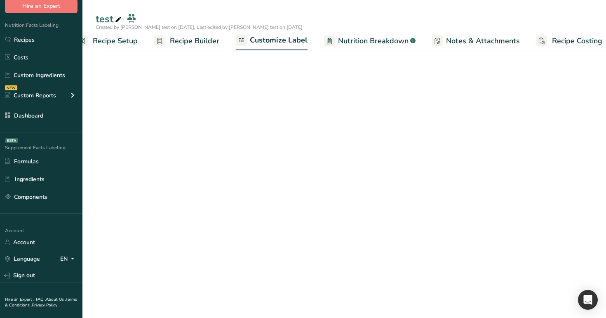
scroll to position [0, 28]
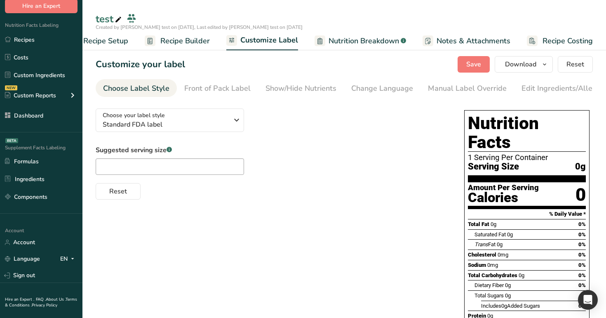
click at [329, 40] on span "Nutrition Breakdown" at bounding box center [364, 40] width 71 height 11
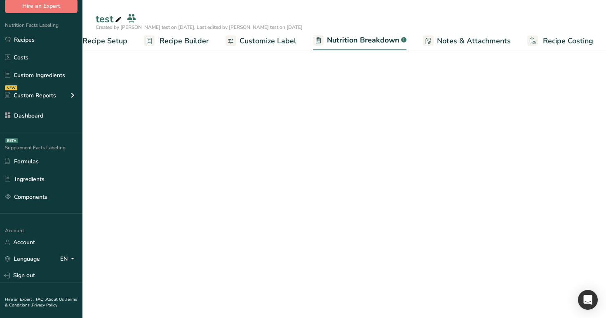
select select "Calories"
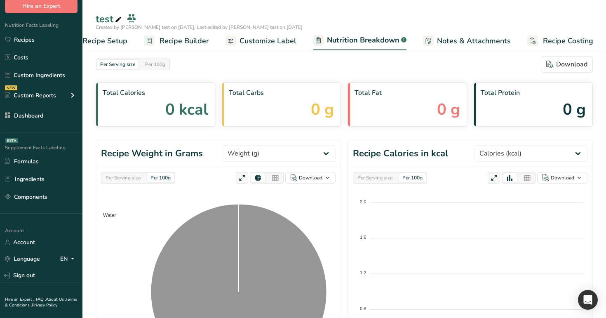
click at [275, 41] on span "Customize Label" at bounding box center [268, 40] width 57 height 11
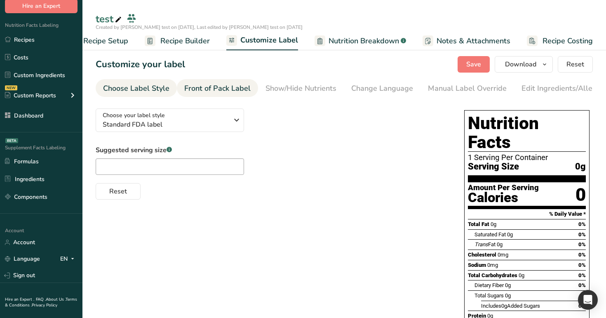
click at [214, 87] on div "Front of Pack Label" at bounding box center [217, 88] width 66 height 11
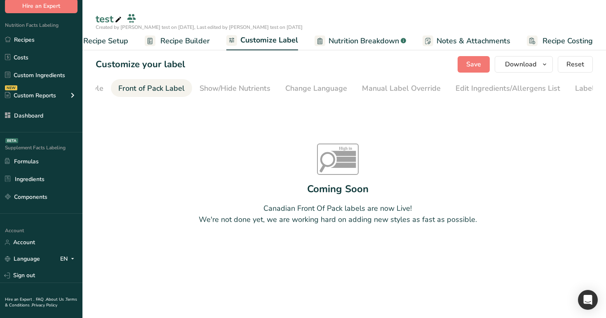
scroll to position [0, 80]
click at [177, 35] on link "Recipe Builder" at bounding box center [177, 41] width 65 height 19
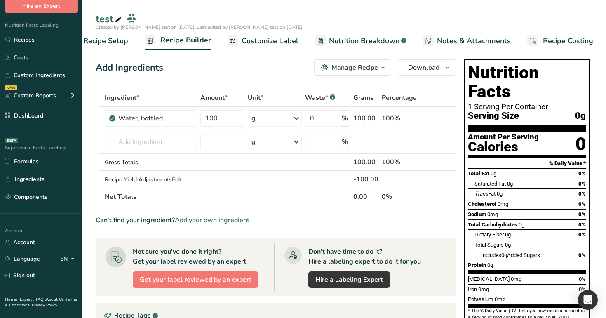
click at [121, 43] on span "Recipe Setup" at bounding box center [105, 40] width 45 height 11
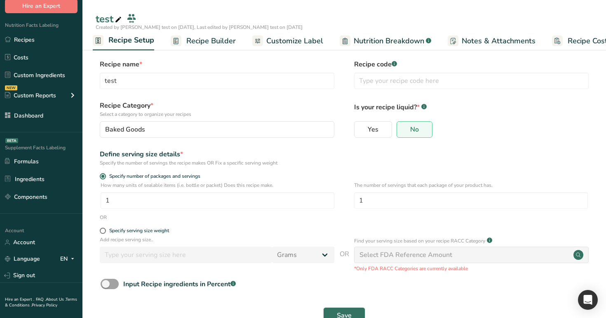
click at [224, 32] on link "Recipe Builder" at bounding box center [203, 41] width 65 height 19
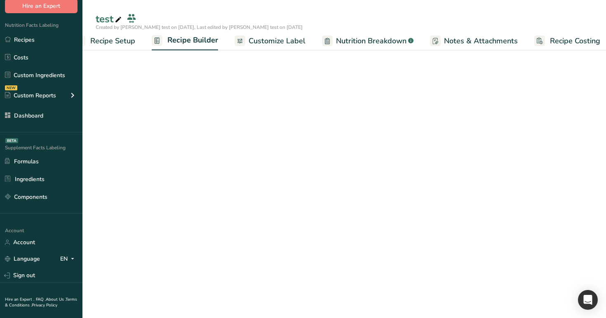
scroll to position [0, 28]
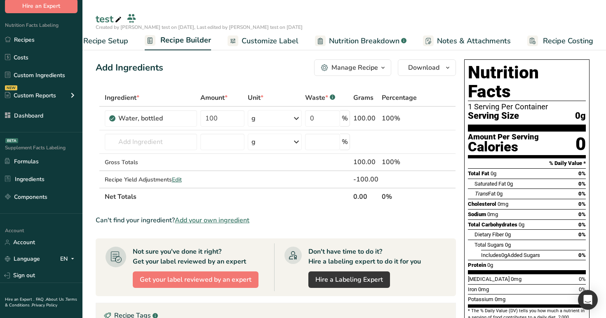
click at [276, 39] on span "Customize Label" at bounding box center [270, 40] width 57 height 11
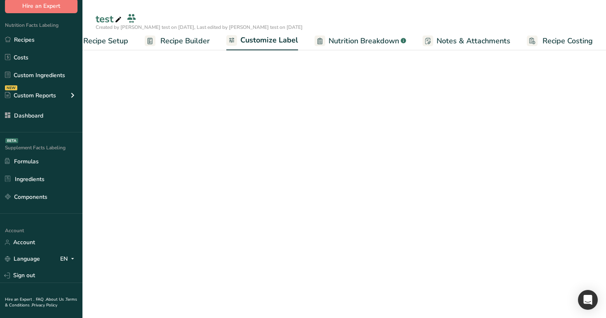
scroll to position [0, 28]
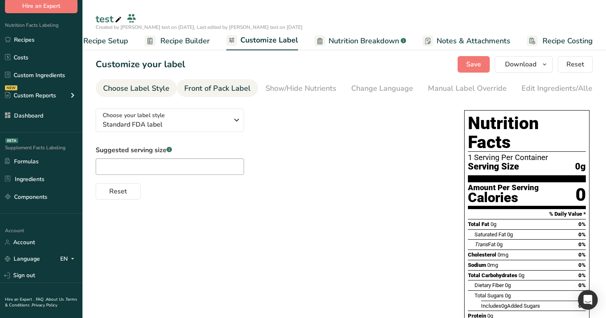
click at [229, 87] on div "Front of Pack Label" at bounding box center [217, 88] width 66 height 11
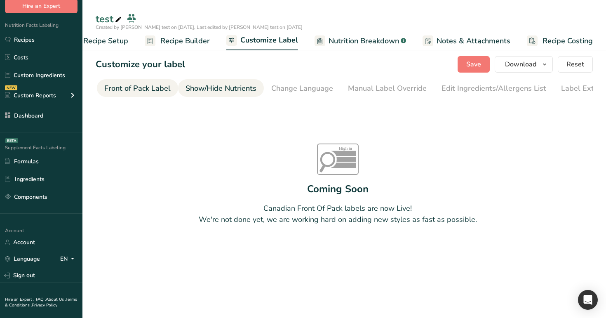
scroll to position [0, 0]
click at [147, 87] on div "Choose Label Style" at bounding box center [136, 88] width 66 height 11
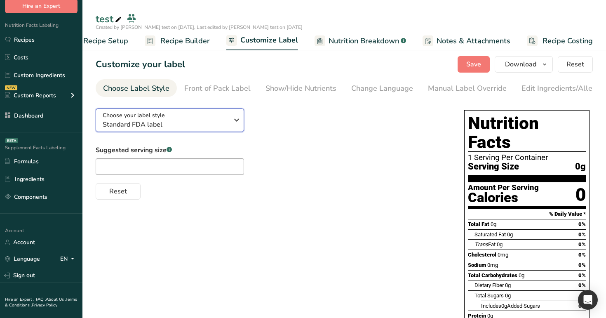
click at [210, 125] on span "Standard FDA label" at bounding box center [166, 125] width 126 height 10
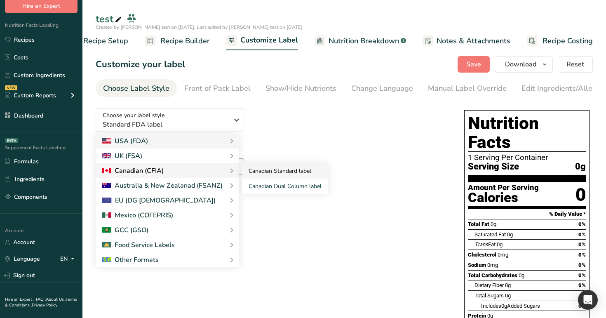
click at [270, 175] on link "Canadian Standard label" at bounding box center [285, 170] width 86 height 15
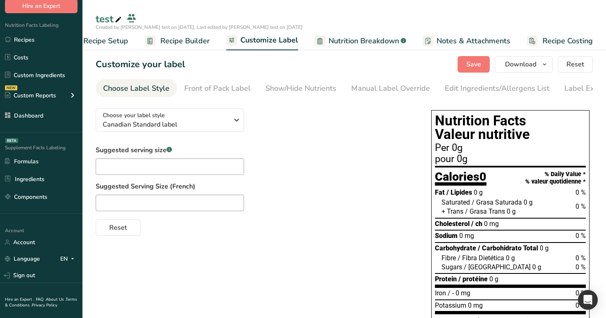
click at [454, 72] on div "Customize your label Save Download Choose what to show on your downloaded label…" at bounding box center [345, 64] width 498 height 17
click at [472, 65] on span "Save" at bounding box center [474, 64] width 15 height 10
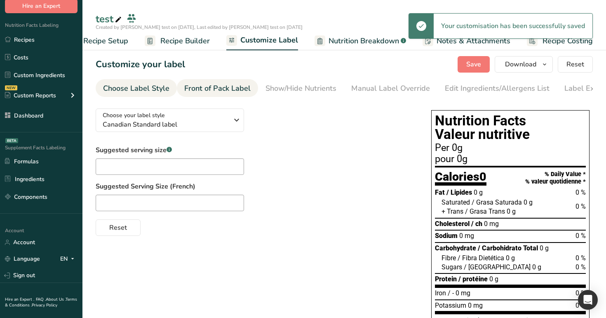
click at [243, 89] on div "Front of Pack Label" at bounding box center [217, 88] width 66 height 11
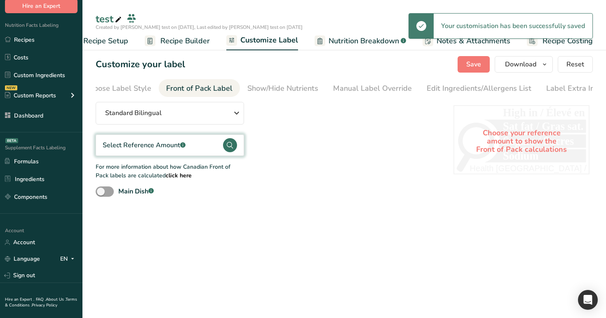
scroll to position [0, 26]
click at [212, 140] on div "Select Reference Amount .a-a{fill:#347362;}.b-a{fill:#fff;}" at bounding box center [170, 144] width 149 height 21
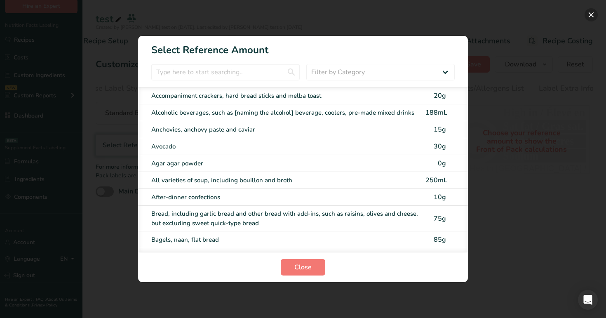
click at [590, 16] on button "FOP Category Selection Modal" at bounding box center [591, 14] width 13 height 13
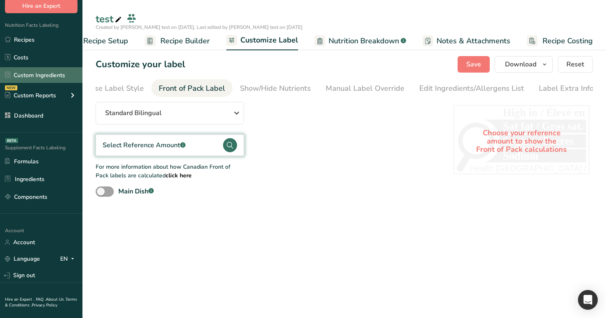
click at [42, 77] on link "Custom Ingredients" at bounding box center [41, 75] width 83 height 16
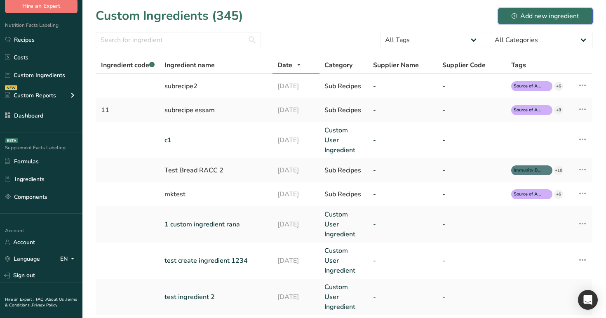
click at [521, 14] on div "Add new ingredient" at bounding box center [546, 16] width 68 height 10
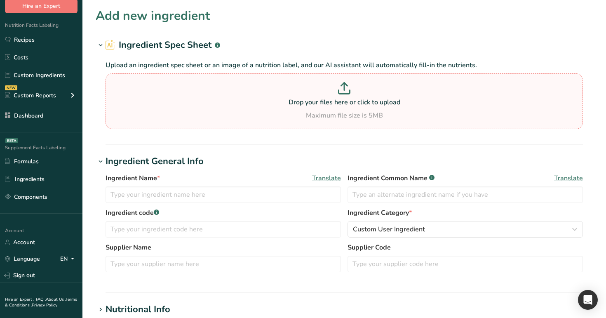
click at [244, 92] on p at bounding box center [345, 89] width 474 height 15
click at [244, 92] on input "Drop your files here or click to upload Maximum file size is 5MB" at bounding box center [345, 101] width 478 height 56
type input "C:\fakepath\Chocolate Chip Cookies Desglose de alérgenos por ingrediente.xlsx"
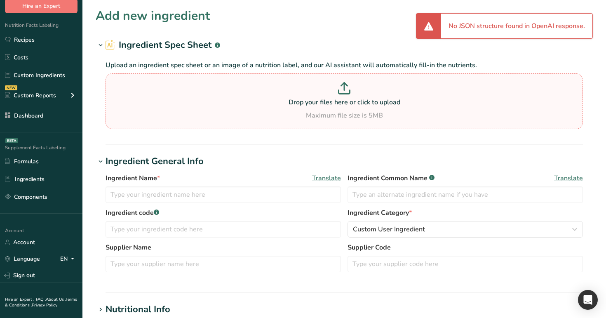
click at [359, 103] on p "Drop your files here or click to upload" at bounding box center [345, 102] width 474 height 10
click at [359, 103] on input "Drop your files here or click to upload Maximum file size is 5MB" at bounding box center [345, 101] width 478 height 56
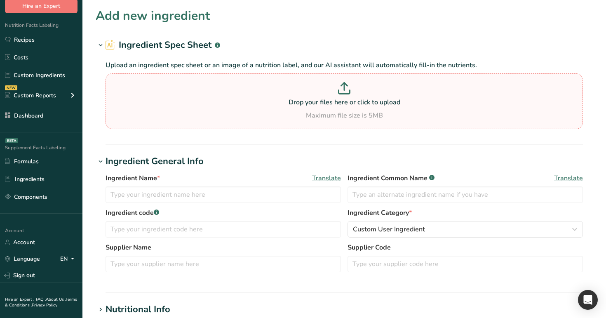
type input "C:\fakepath\spec_sheet_excel.xlsx"
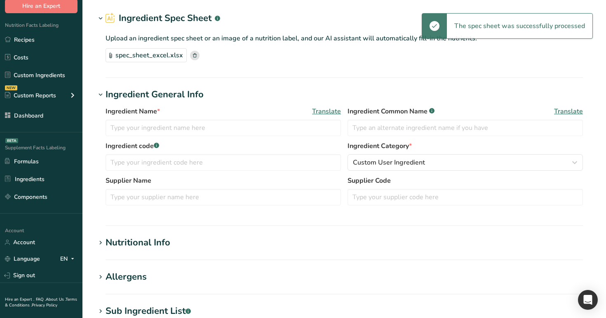
scroll to position [31, 0]
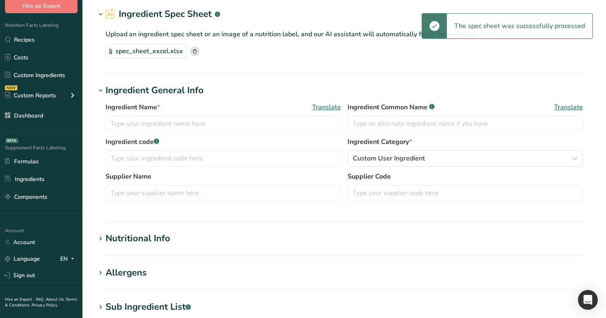
click at [216, 244] on h1 "Nutritional Info" at bounding box center [345, 239] width 498 height 14
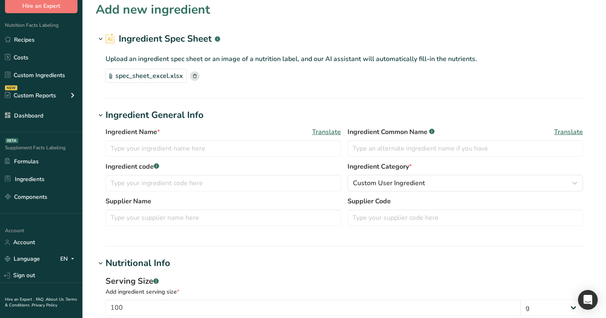
scroll to position [0, 0]
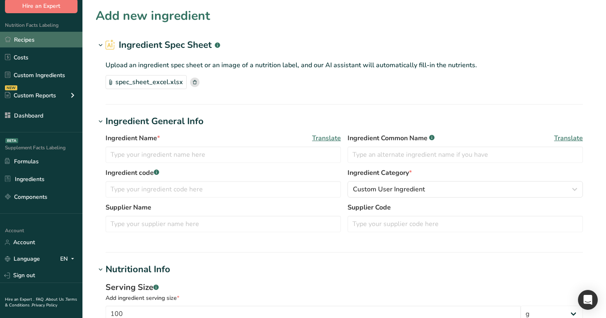
click at [34, 40] on link "Recipes" at bounding box center [41, 40] width 83 height 16
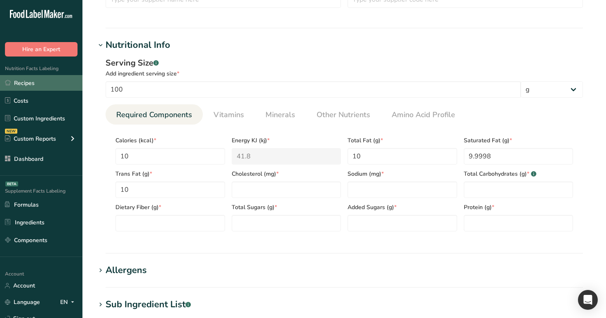
click at [42, 85] on link "Recipes" at bounding box center [41, 83] width 83 height 16
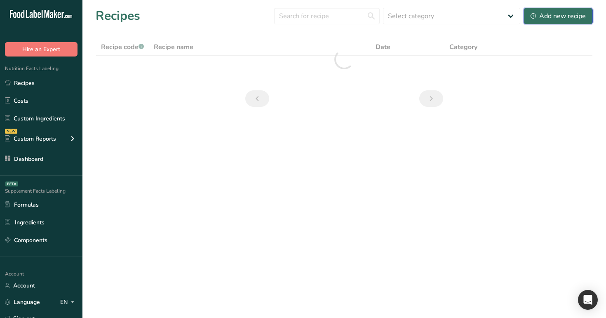
click at [547, 12] on div "Add new recipe" at bounding box center [558, 16] width 55 height 10
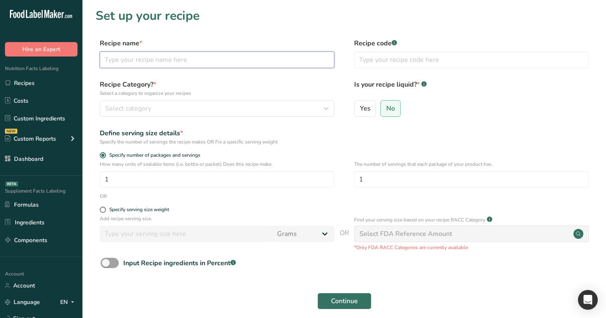
click at [292, 64] on input "text" at bounding box center [217, 60] width 235 height 17
type input "water"
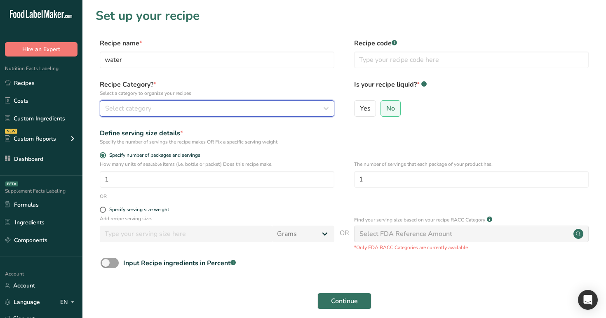
click at [271, 109] on div "Select category" at bounding box center [214, 109] width 219 height 10
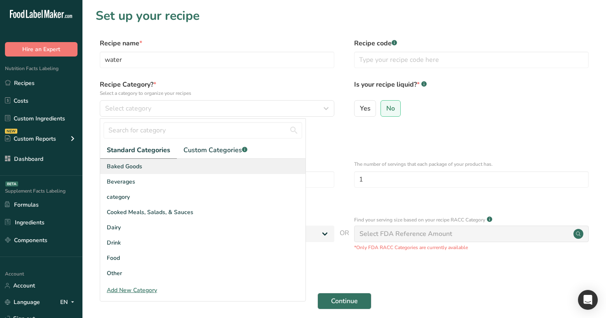
click at [255, 162] on div "Baked Goods" at bounding box center [202, 166] width 205 height 15
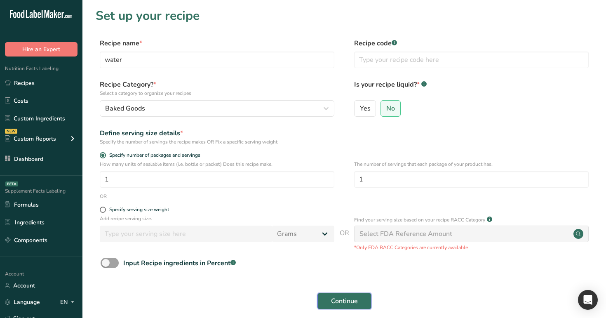
click at [330, 295] on button "Continue" at bounding box center [345, 301] width 54 height 17
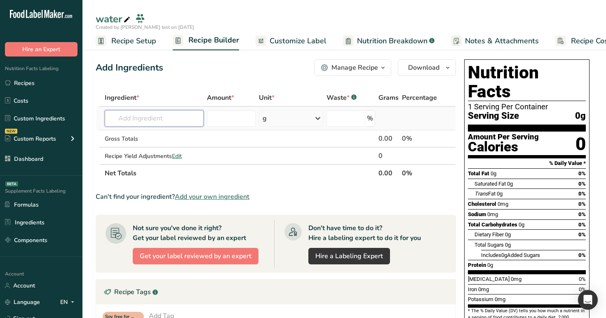
click at [166, 116] on input "text" at bounding box center [154, 118] width 99 height 17
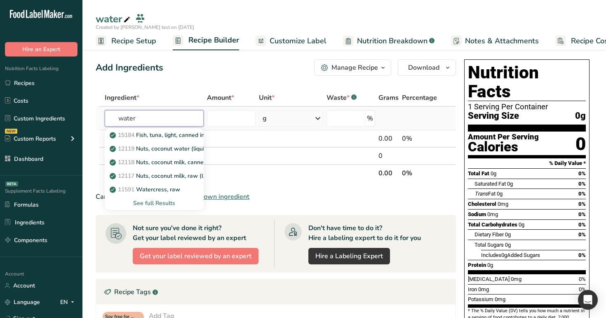
type input "water"
click at [163, 204] on div "See full Results" at bounding box center [154, 203] width 86 height 9
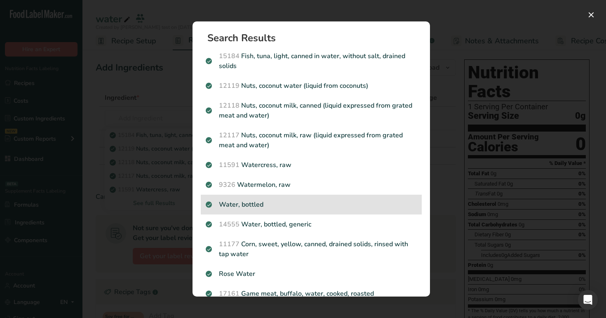
click at [259, 206] on p "Water, bottled" at bounding box center [311, 205] width 211 height 10
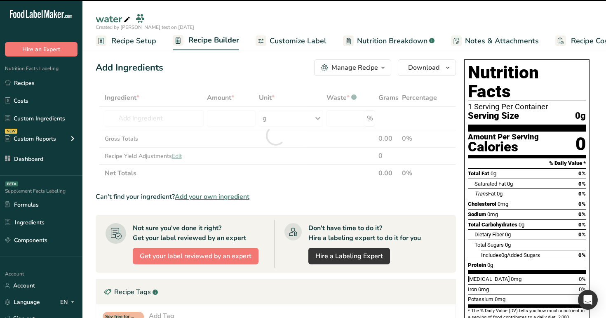
type input "0"
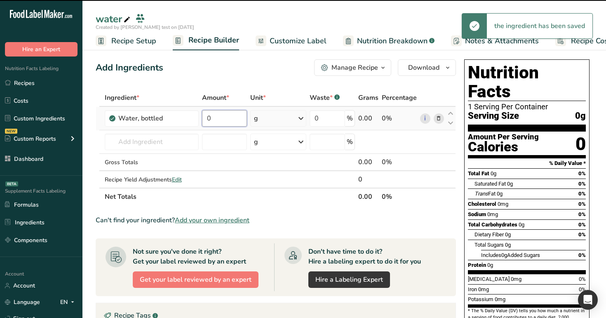
click at [242, 120] on input "0" at bounding box center [224, 118] width 45 height 17
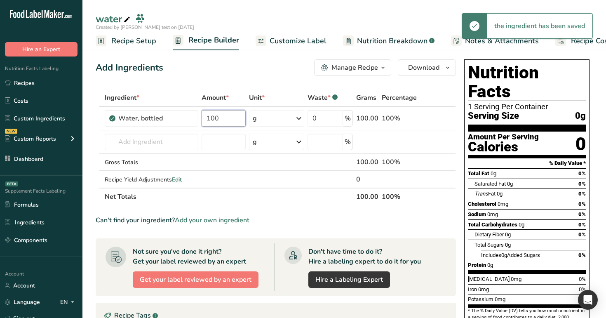
type input "100"
click at [247, 87] on div "Add Ingredients Manage Recipe Delete Recipe Duplicate Recipe Scale Recipe Save …" at bounding box center [279, 281] width 366 height 451
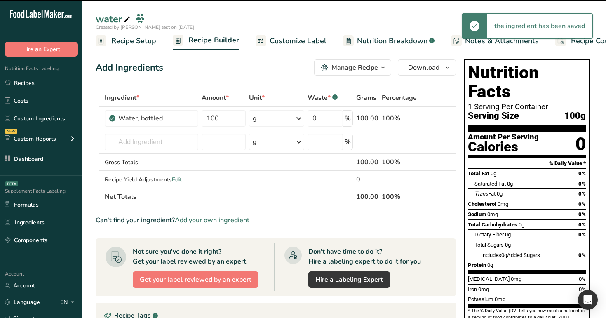
click at [180, 180] on span "Edit" at bounding box center [177, 180] width 10 height 8
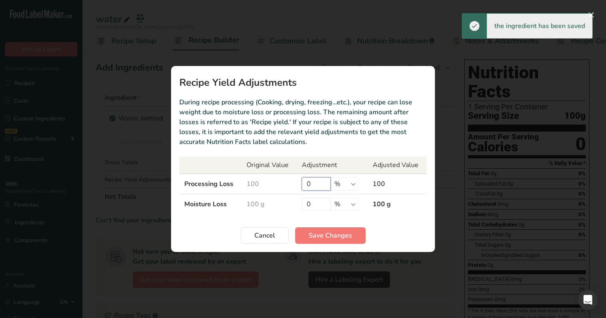
click at [314, 182] on input "0" at bounding box center [316, 183] width 29 height 13
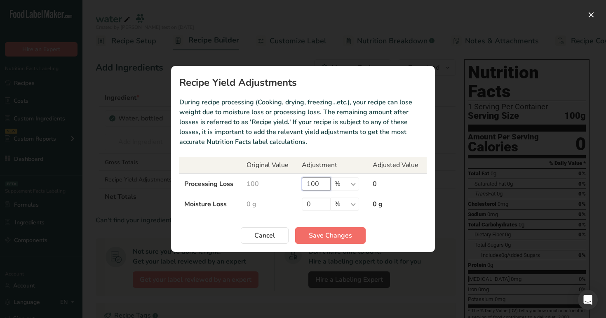
type input "100"
click at [322, 233] on span "Save Changes" at bounding box center [330, 236] width 43 height 10
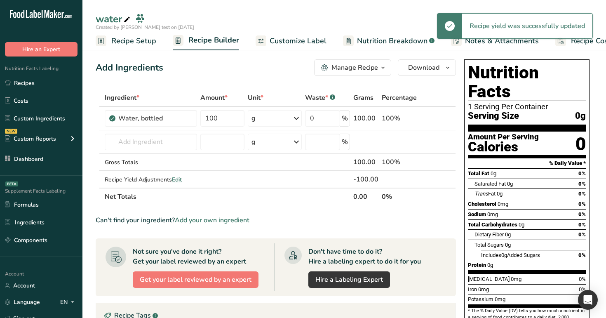
click at [397, 38] on span "Nutrition Breakdown" at bounding box center [392, 40] width 71 height 11
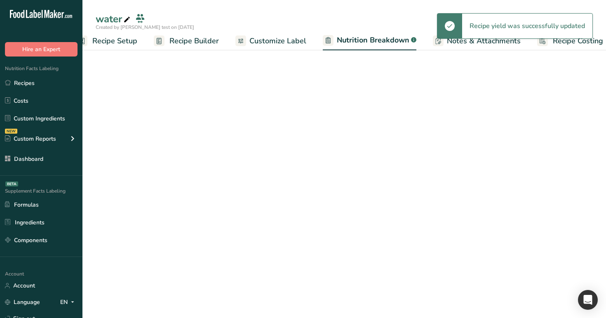
scroll to position [0, 29]
select select "Calories"
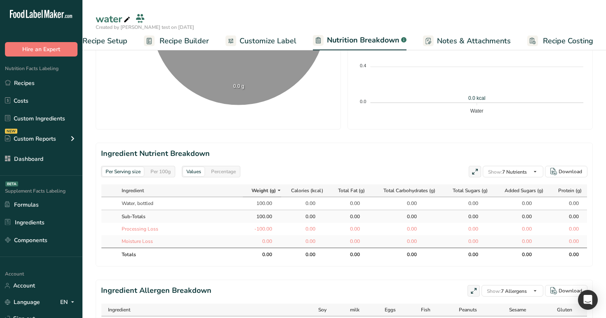
scroll to position [286, 0]
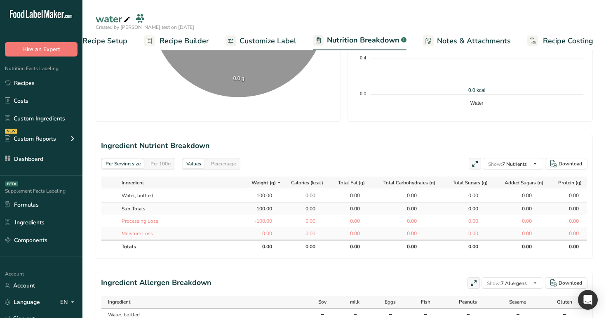
click at [144, 162] on div "Per Serving size Per 100g" at bounding box center [138, 164] width 74 height 12
click at [161, 163] on div "Per 100g" at bounding box center [160, 163] width 27 height 9
click at [131, 163] on div "Per Serving size" at bounding box center [123, 163] width 42 height 9
click at [166, 163] on div "Per 100g" at bounding box center [160, 163] width 27 height 9
click at [130, 165] on div "Per Serving size" at bounding box center [123, 163] width 42 height 9
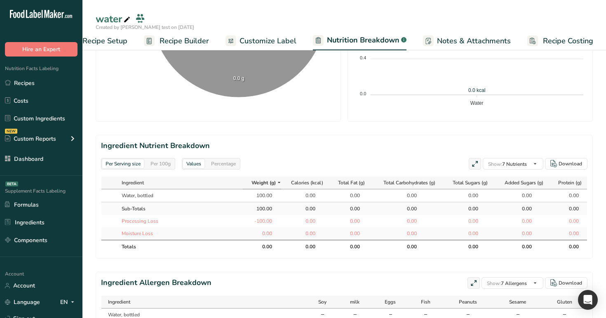
click at [173, 170] on section "Ingredient Nutrient Breakdown Per Serving size Per 100g Values Percentage Show:…" at bounding box center [345, 197] width 498 height 124
click at [162, 164] on div "Per 100g" at bounding box center [160, 163] width 27 height 9
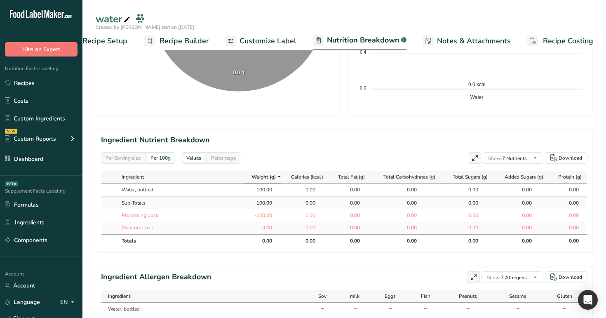
scroll to position [296, 0]
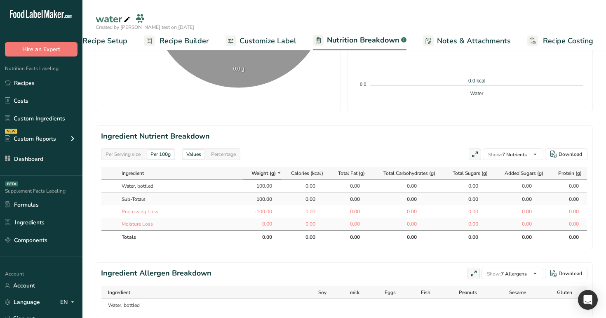
click at [138, 155] on div "Per Serving size" at bounding box center [123, 154] width 42 height 9
click at [161, 155] on div "Per 100g" at bounding box center [160, 154] width 27 height 9
click at [164, 42] on span "Recipe Builder" at bounding box center [185, 40] width 50 height 11
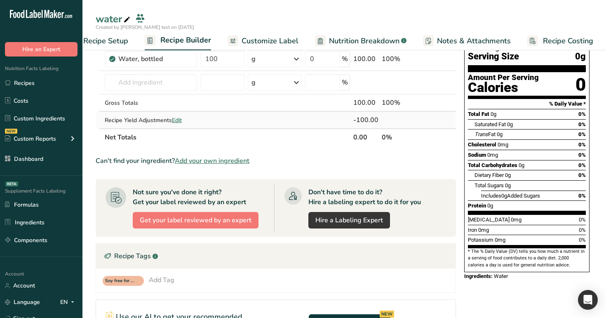
scroll to position [43, 0]
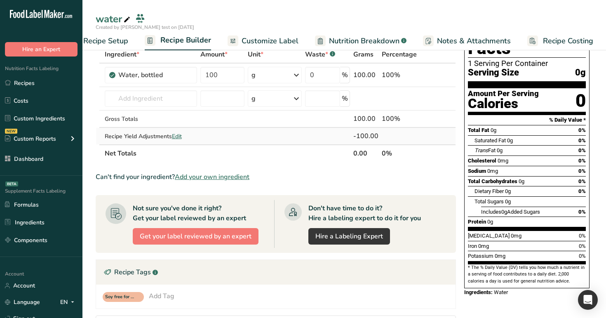
click at [179, 134] on span "Edit" at bounding box center [177, 136] width 10 height 8
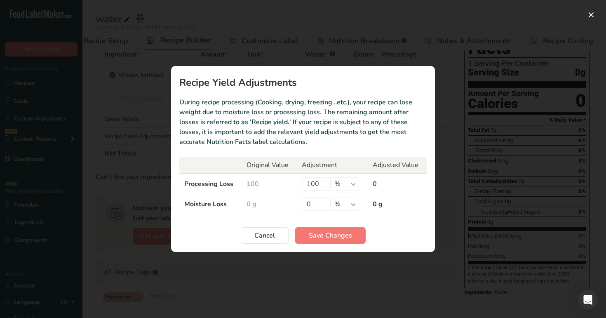
drag, startPoint x: 179, startPoint y: 182, endPoint x: 382, endPoint y: 179, distance: 202.6
click at [382, 179] on tr "Processing Loss 100 100 % g ppm ug kg mg mcg lb oz 0" at bounding box center [303, 184] width 248 height 21
click at [589, 15] on button "Recipe yield modal" at bounding box center [591, 14] width 13 height 13
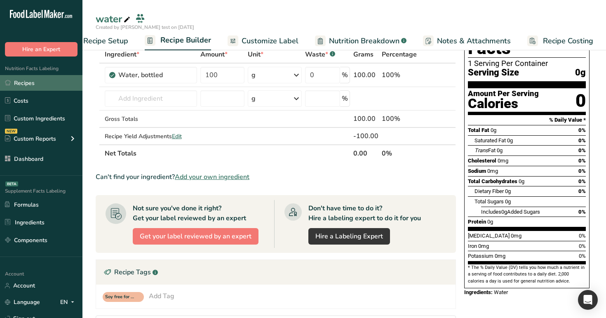
click at [29, 80] on link "Recipes" at bounding box center [41, 83] width 83 height 16
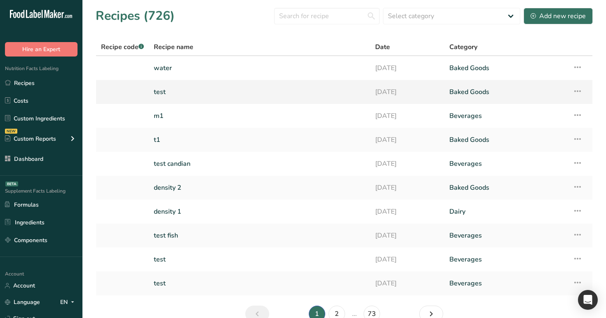
click at [157, 94] on link "test" at bounding box center [260, 91] width 212 height 17
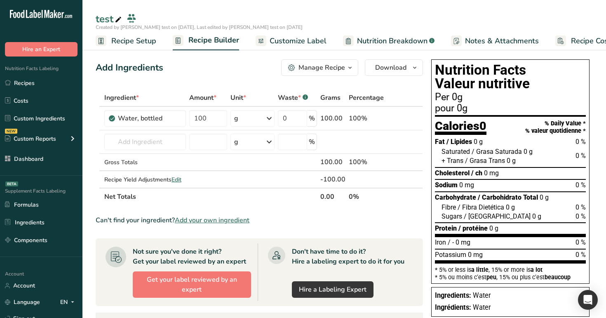
click at [115, 18] on icon at bounding box center [118, 20] width 7 height 12
type input "t"
type input "ص"
type input "و"
type input "مياه"
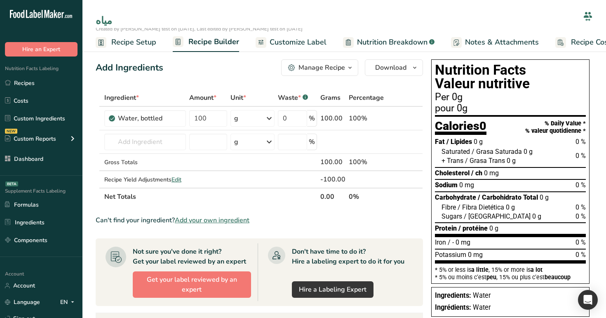
click at [149, 75] on div "Add Ingredients Manage Recipe Delete Recipe Duplicate Recipe Scale Recipe Save …" at bounding box center [260, 67] width 328 height 17
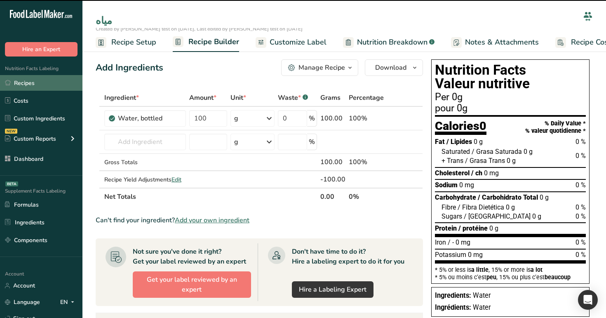
click at [39, 85] on link "Recipes" at bounding box center [41, 83] width 83 height 16
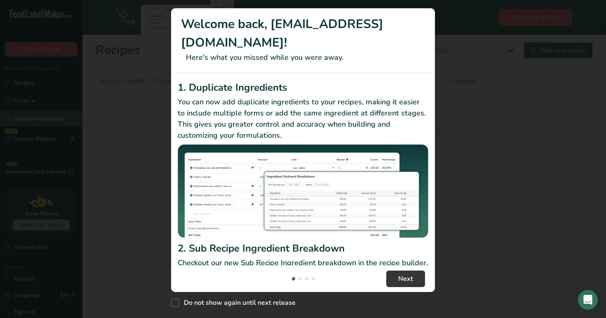
click at [60, 113] on div "New Features" at bounding box center [303, 159] width 606 height 318
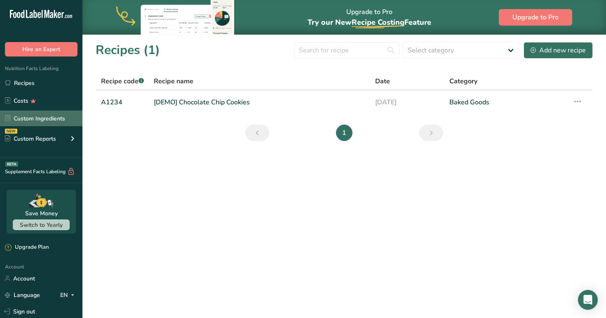
click at [64, 122] on link "Custom Ingredients" at bounding box center [41, 119] width 83 height 16
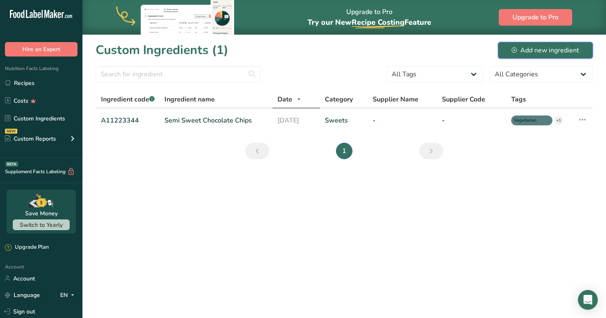
click at [533, 54] on div "Add new ingredient" at bounding box center [546, 50] width 68 height 10
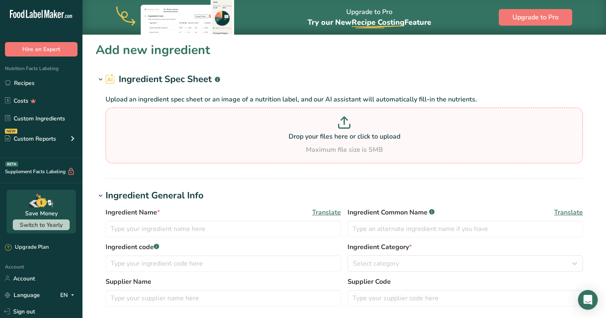
click at [274, 123] on p at bounding box center [345, 123] width 474 height 15
click at [274, 123] on input "Drop your files here or click to upload Maximum file size is 5MB" at bounding box center [345, 136] width 478 height 56
type input "C:\fakepath\spec_sheet_excel.xlsx"
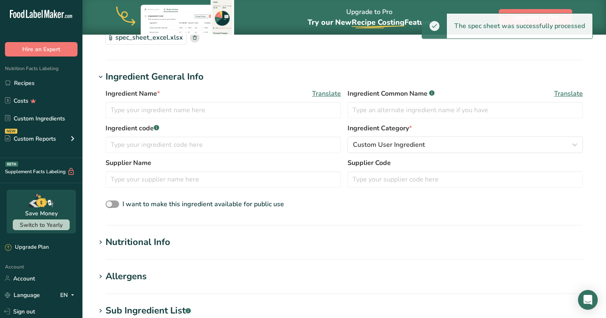
scroll to position [92, 0]
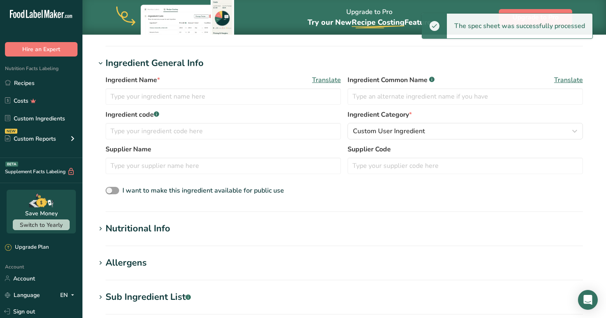
click at [318, 225] on h1 "Nutritional Info" at bounding box center [345, 229] width 498 height 14
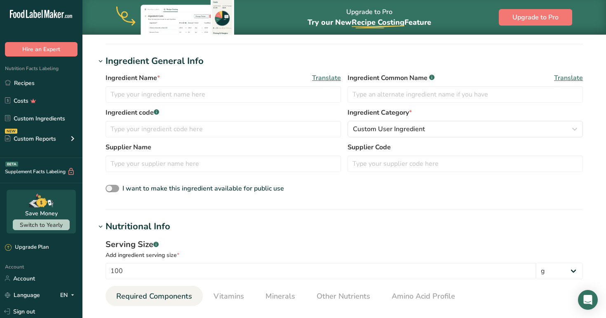
scroll to position [0, 0]
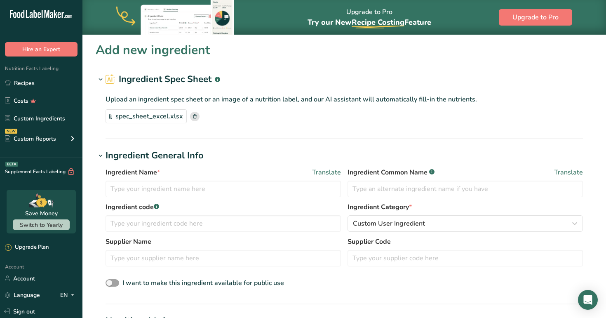
click at [193, 115] on icon at bounding box center [195, 116] width 4 height 4
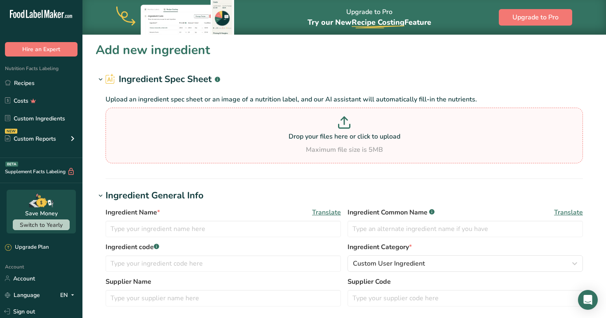
click at [303, 142] on div "Drop your files here or click to upload Maximum file size is 5MB" at bounding box center [345, 135] width 474 height 38
click at [303, 142] on input "Drop your files here or click to upload Maximum file size is 5MB" at bounding box center [345, 136] width 478 height 56
type input "C:\fakepath\spec_sheet_excel.xlsx"
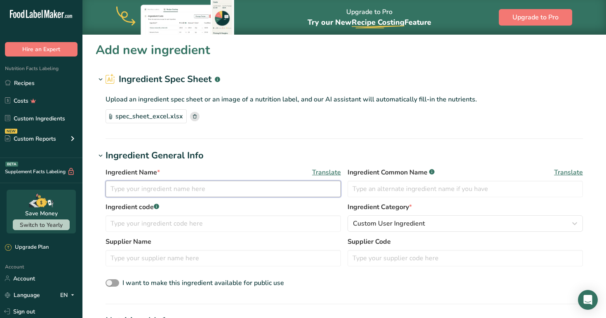
click at [287, 185] on input "text" at bounding box center [224, 189] width 236 height 17
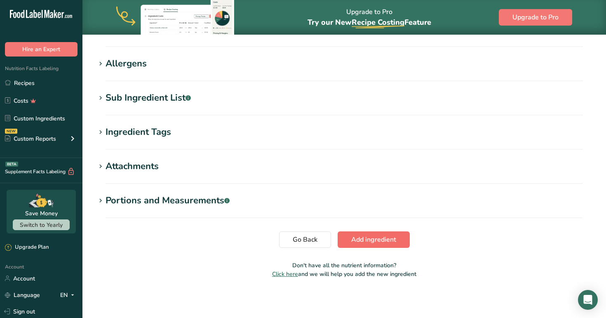
type input "test"
click at [389, 242] on span "Add ingredient" at bounding box center [373, 240] width 45 height 10
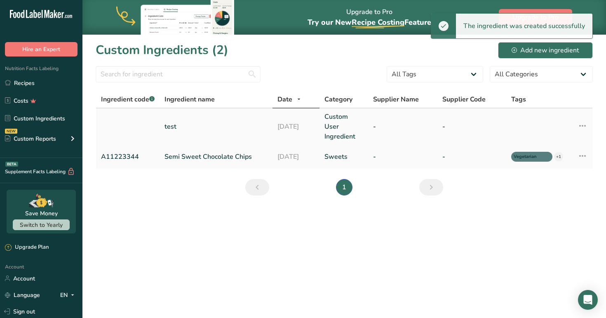
click at [228, 123] on link "test" at bounding box center [216, 127] width 103 height 10
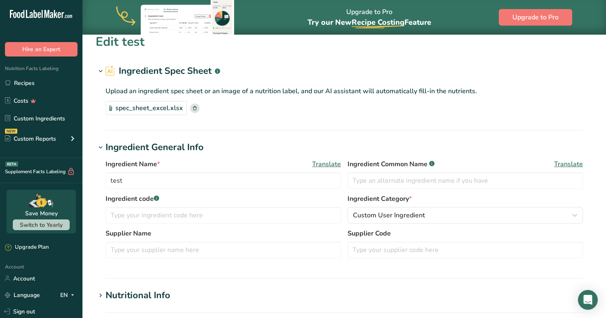
type input "681.1"
type KJ "2849.72"
type Fat "59.41"
type Fat "0"
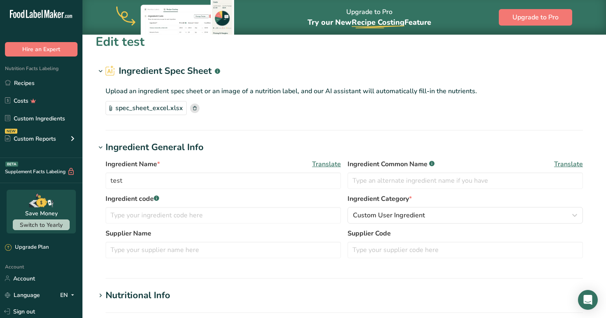
type input "1450"
type input "6.35"
type Carbohydrates "5.92"
type Fiber "0.28"
type Sugars "0.28"
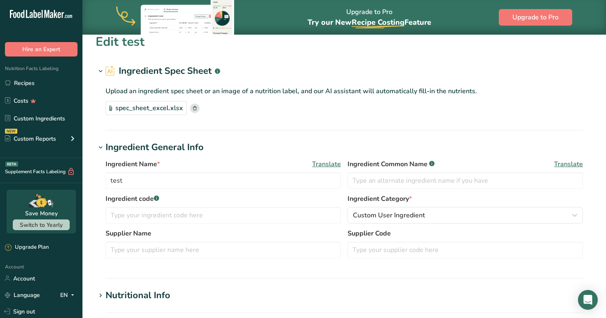
type Sugars "0.26"
type input "0"
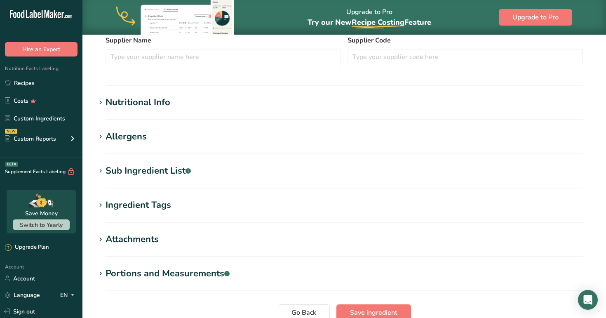
scroll to position [226, 0]
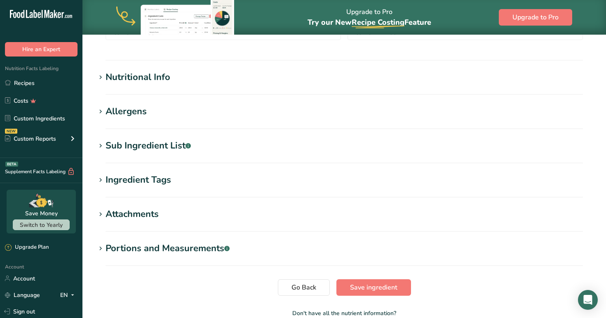
click at [244, 75] on h1 "Nutritional Info" at bounding box center [345, 78] width 498 height 14
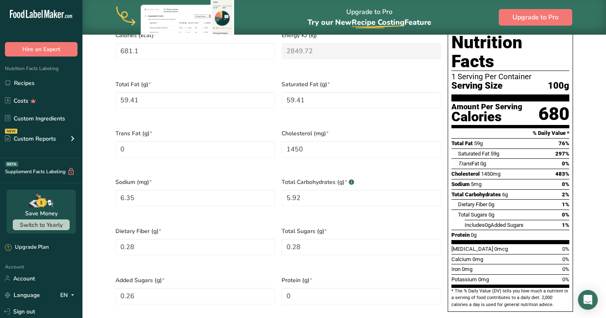
scroll to position [374, 0]
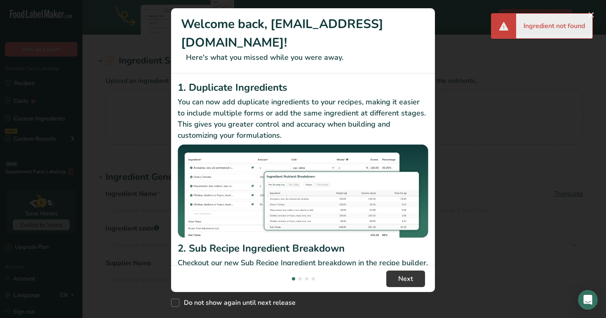
click at [495, 70] on div "New Features" at bounding box center [303, 159] width 606 height 318
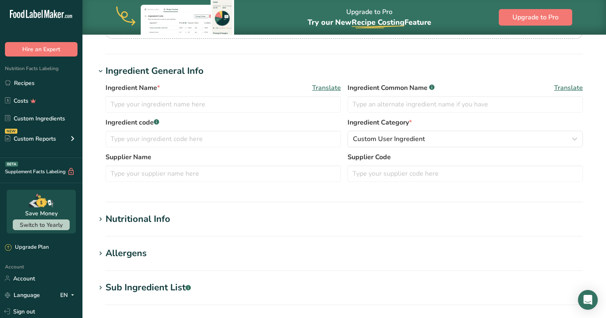
scroll to position [133, 0]
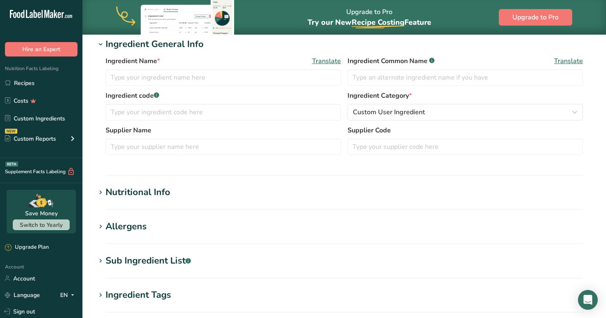
click at [248, 186] on h1 "Nutritional Info" at bounding box center [345, 193] width 498 height 14
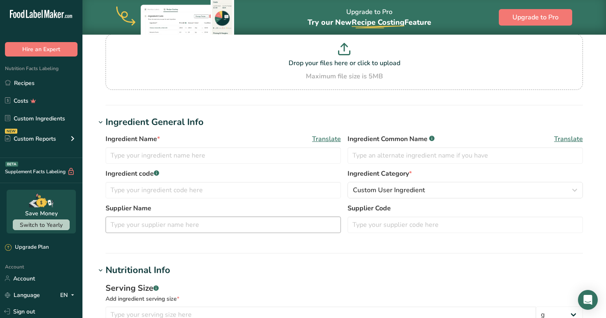
scroll to position [0, 0]
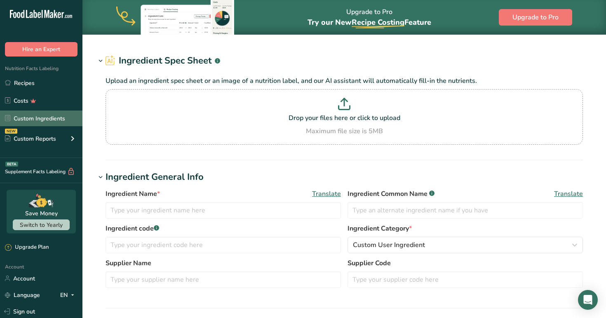
click at [57, 118] on link "Custom Ingredients" at bounding box center [41, 119] width 83 height 16
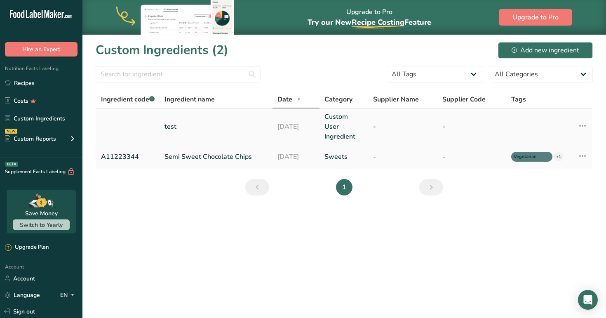
click at [231, 123] on link "test" at bounding box center [216, 127] width 103 height 10
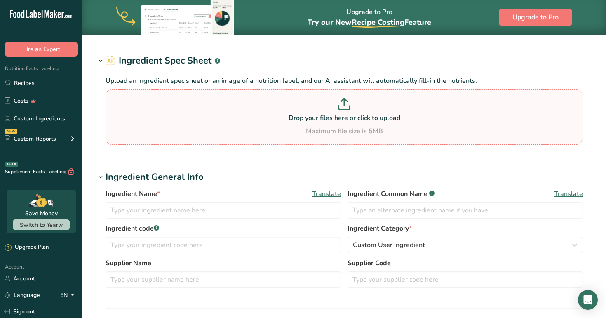
type input "test"
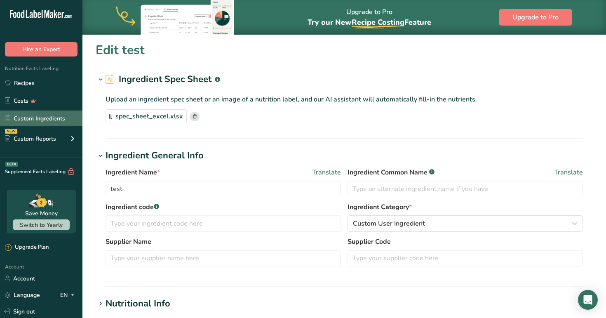
click at [42, 123] on link "Custom Ingredients" at bounding box center [41, 119] width 83 height 16
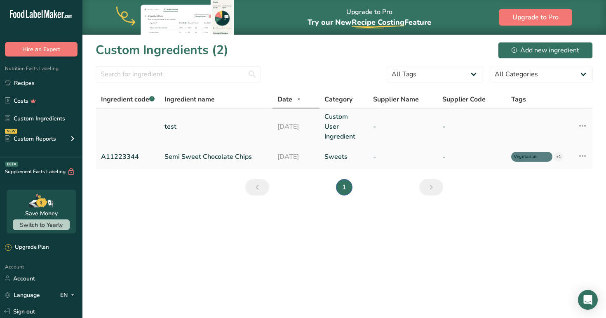
click at [215, 129] on link "test" at bounding box center [216, 127] width 103 height 10
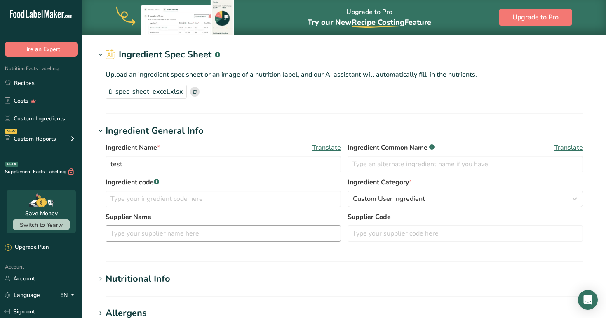
scroll to position [49, 0]
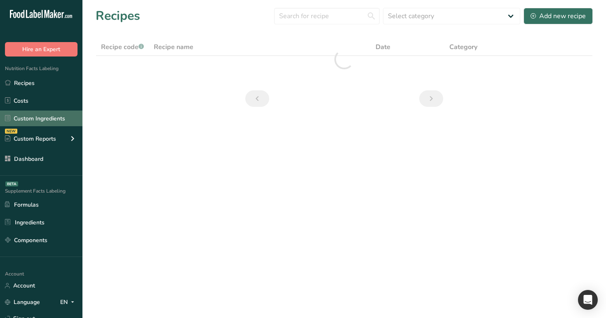
click at [42, 121] on link "Custom Ingredients" at bounding box center [41, 119] width 83 height 16
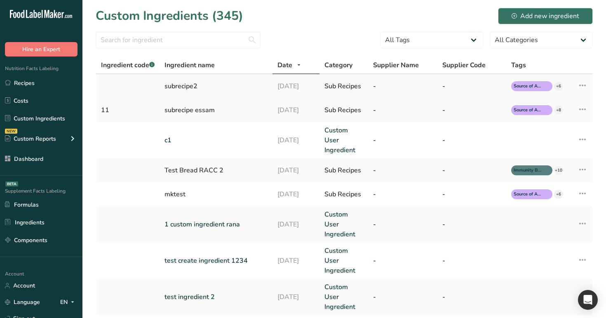
click at [194, 90] on div "subrecipe2" at bounding box center [216, 86] width 103 height 10
click at [55, 82] on link "Recipes" at bounding box center [41, 83] width 83 height 16
